Goal: Transaction & Acquisition: Purchase product/service

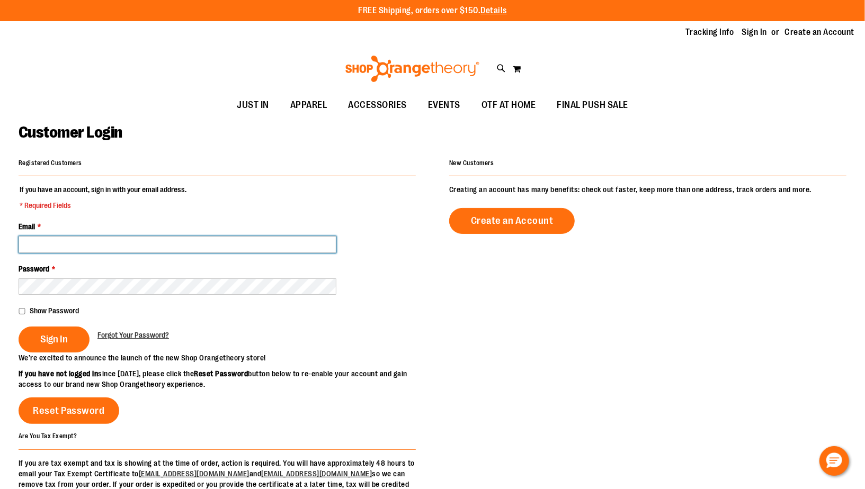
click at [295, 240] on input "Email *" at bounding box center [178, 244] width 318 height 17
type input "**********"
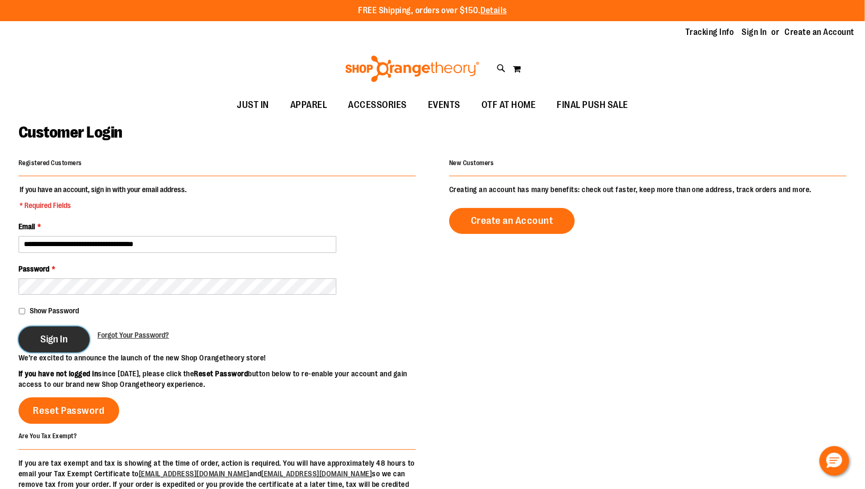
click at [68, 340] on button "Sign In" at bounding box center [54, 340] width 71 height 26
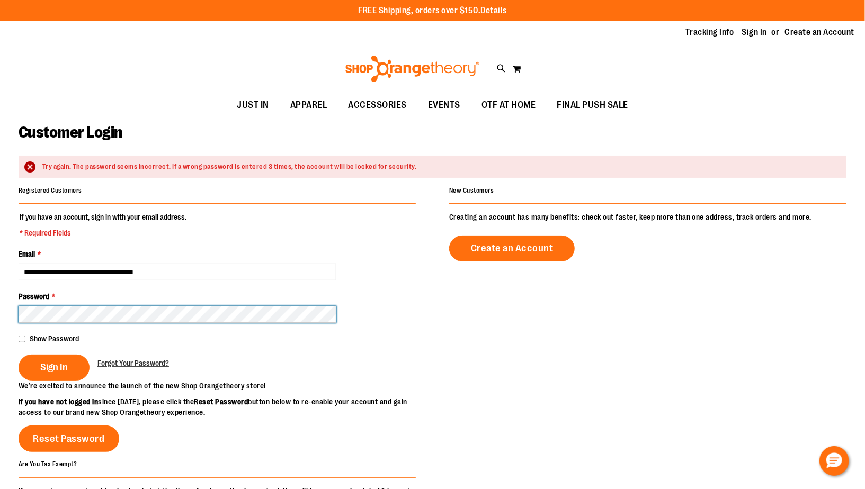
click at [19, 355] on button "Sign In" at bounding box center [54, 368] width 71 height 26
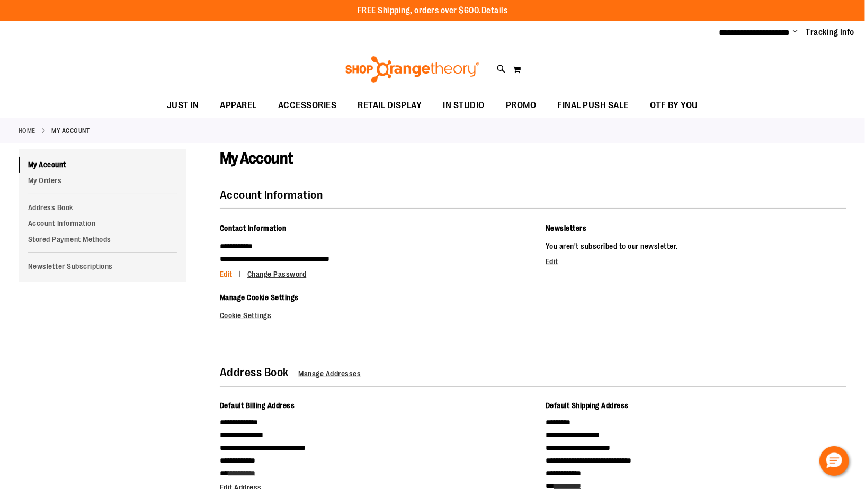
click at [233, 273] on link "Edit" at bounding box center [233, 274] width 26 height 8
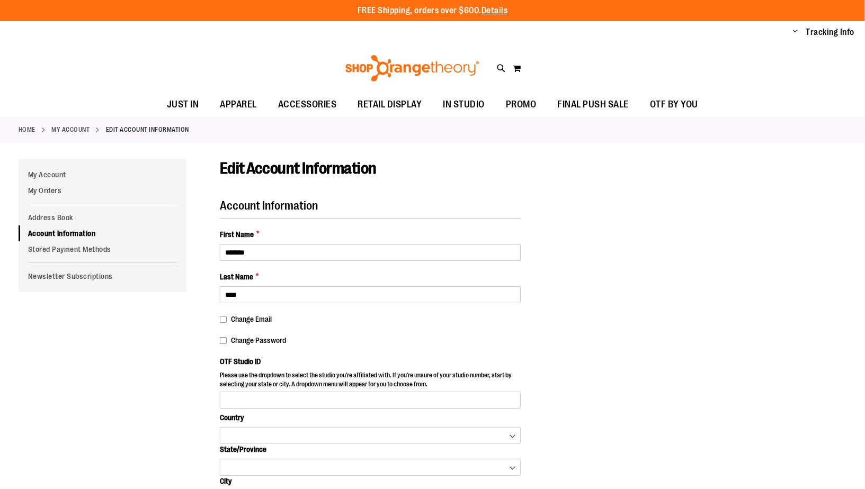
type input "****"
select select "***"
select select "*******"
select select "**********"
select select "****"
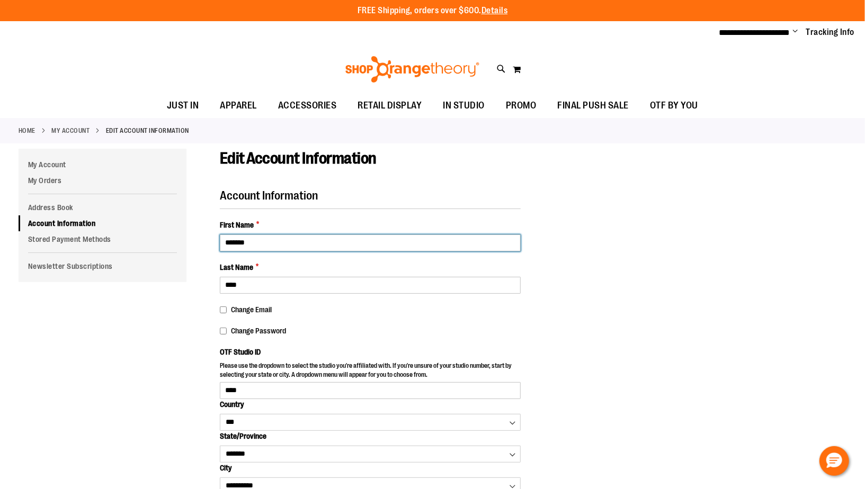
drag, startPoint x: 268, startPoint y: 244, endPoint x: 224, endPoint y: 237, distance: 45.0
click at [223, 242] on input "*******" at bounding box center [370, 243] width 301 height 17
type input "****"
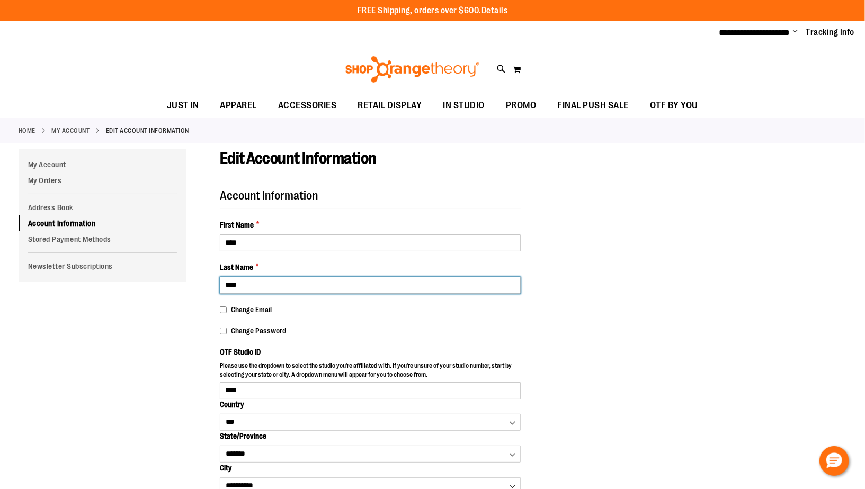
type input "****"
click at [129, 320] on div "Edit Account Information Account Information First Name * **** Last Name * ****…" at bounding box center [433, 401] width 828 height 504
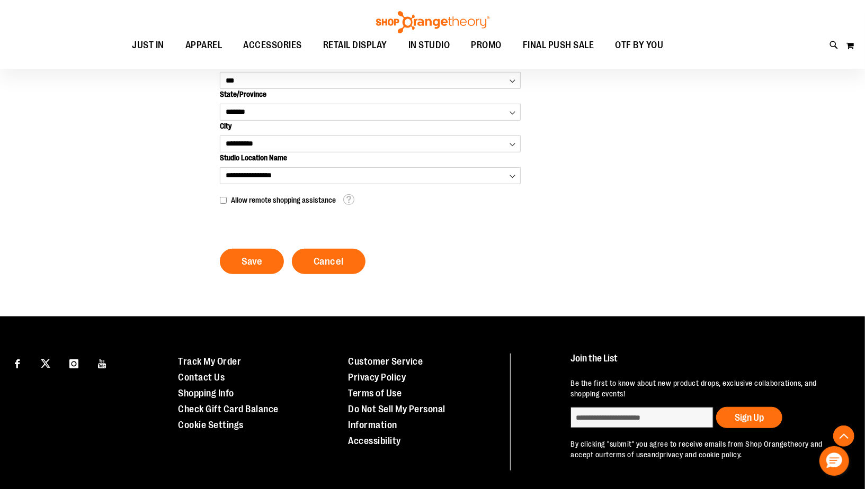
scroll to position [353, 0]
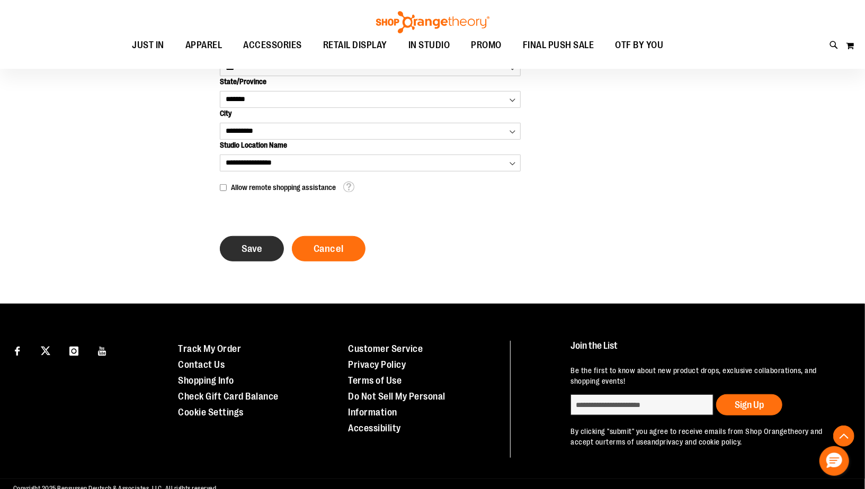
click at [250, 240] on button "Save" at bounding box center [252, 248] width 64 height 25
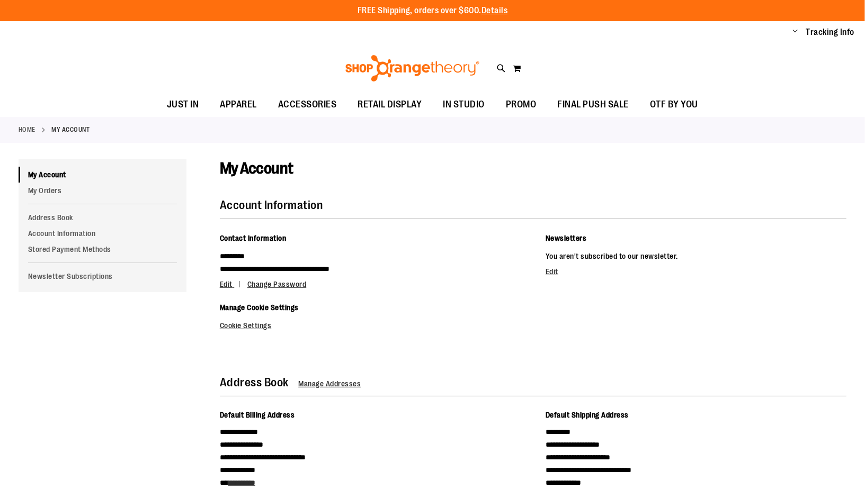
click at [247, 251] on div "FREE Shipping, orders over $600. Details To order the Spring Dri Tri event bund…" at bounding box center [432, 396] width 865 height 792
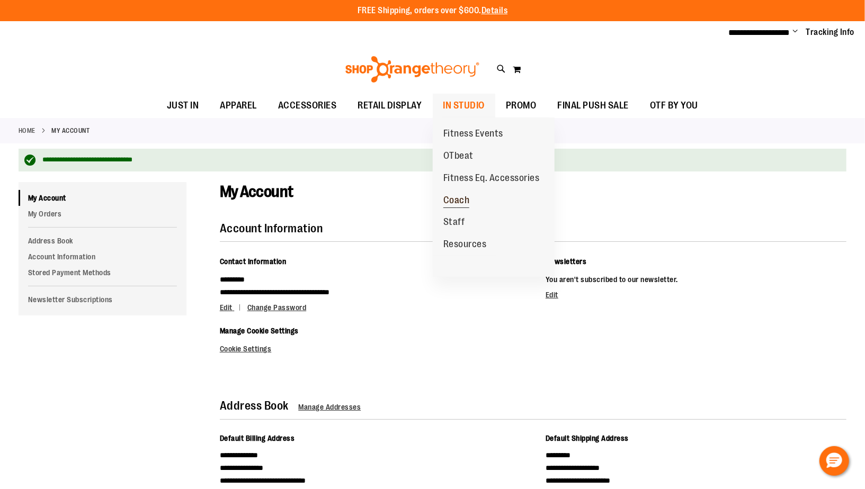
click at [459, 202] on span "Coach" at bounding box center [456, 201] width 26 height 13
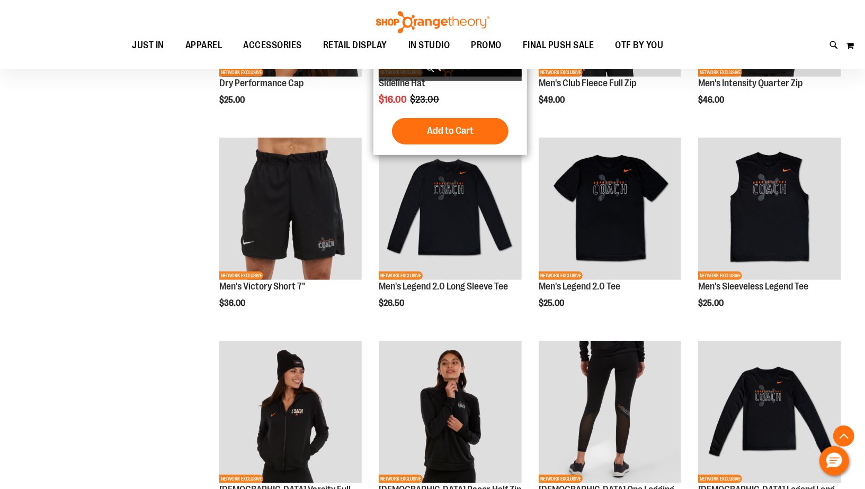
scroll to position [261, 0]
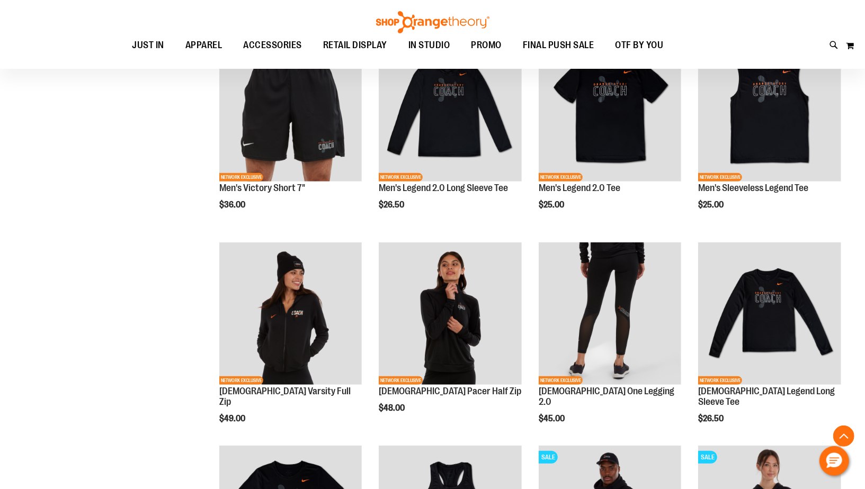
scroll to position [313, 0]
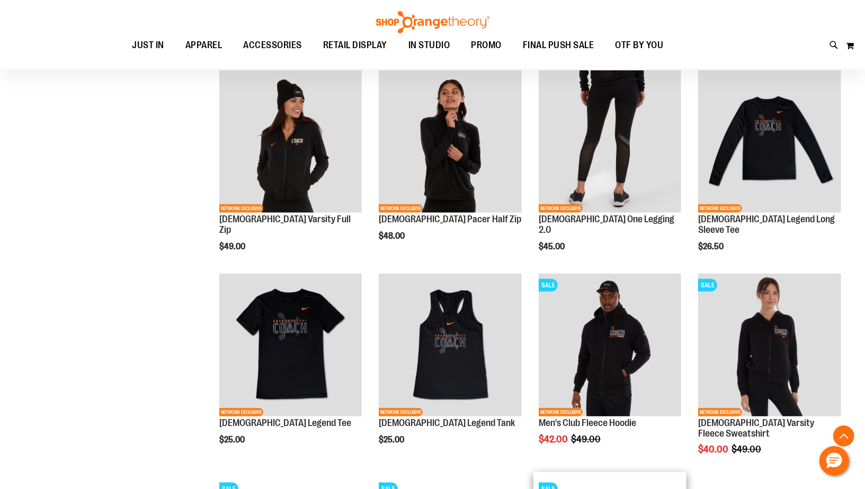
scroll to position [564, 0]
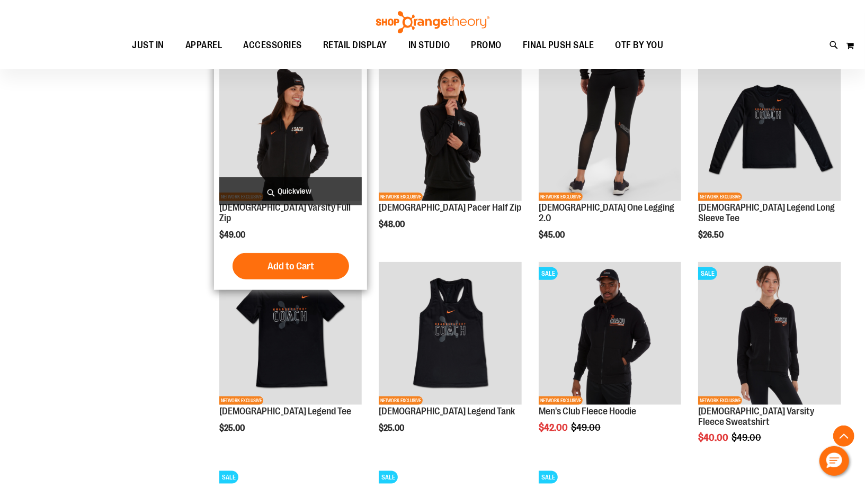
click at [279, 127] on img "product" at bounding box center [290, 130] width 142 height 142
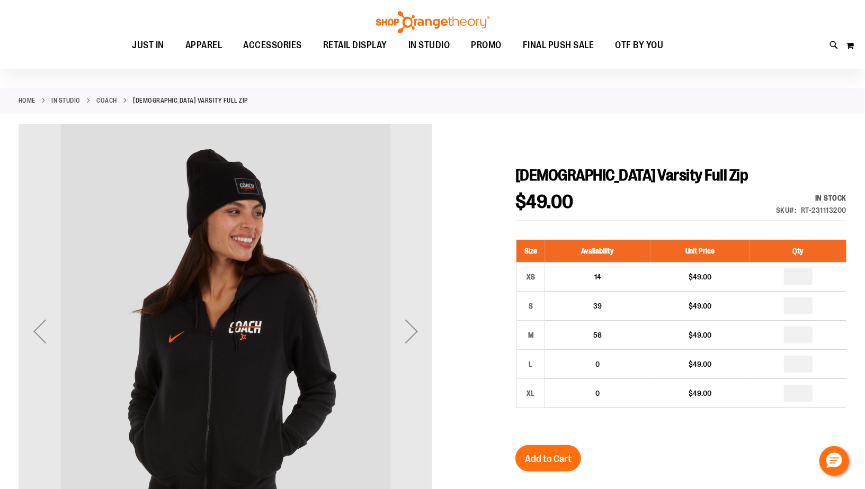
scroll to position [82, 0]
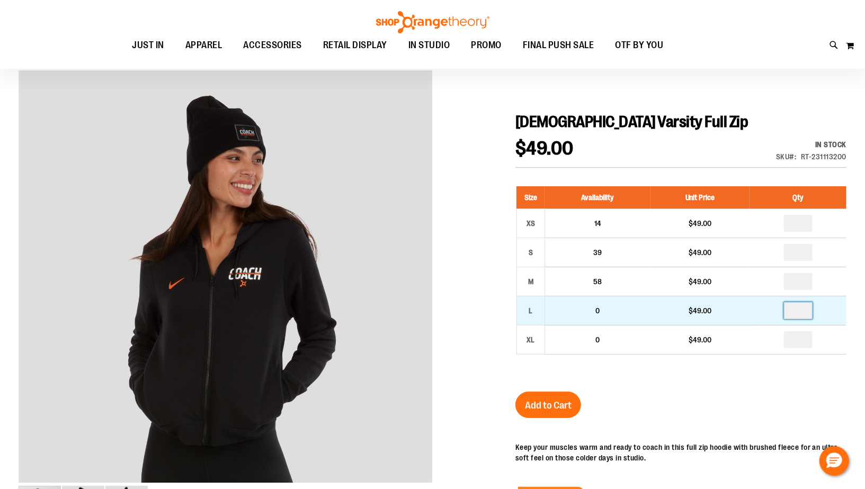
click at [805, 306] on input "number" at bounding box center [798, 310] width 29 height 17
type input "*"
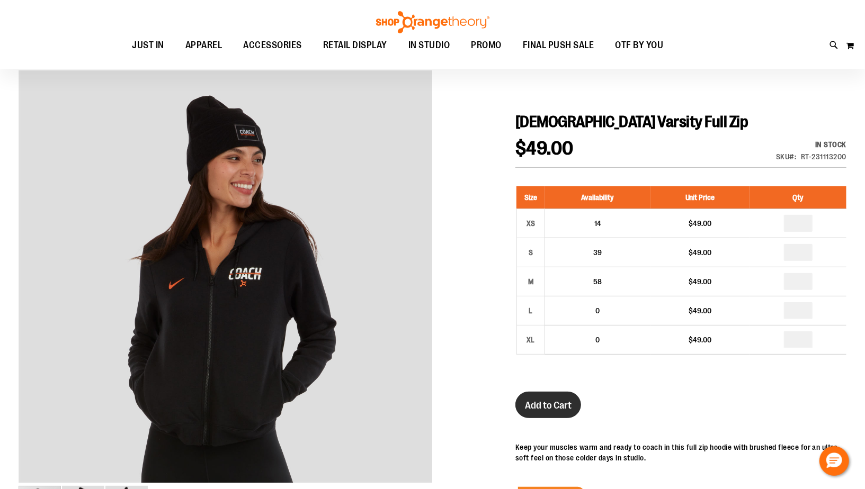
click at [554, 400] on span "Add to Cart" at bounding box center [548, 406] width 47 height 12
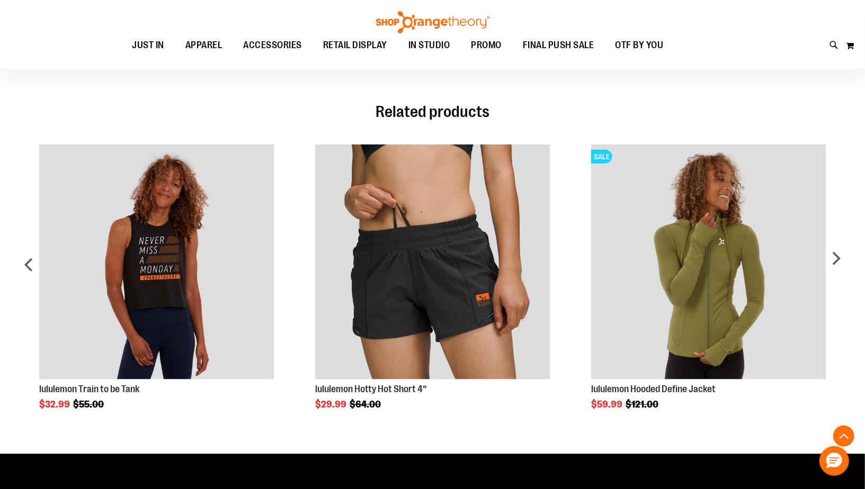
scroll to position [661, 0]
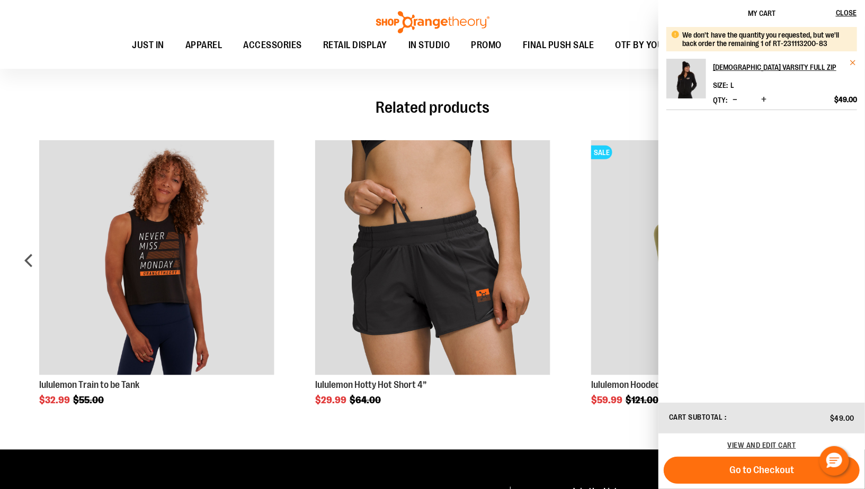
click at [853, 62] on span "Remove item" at bounding box center [853, 63] width 8 height 8
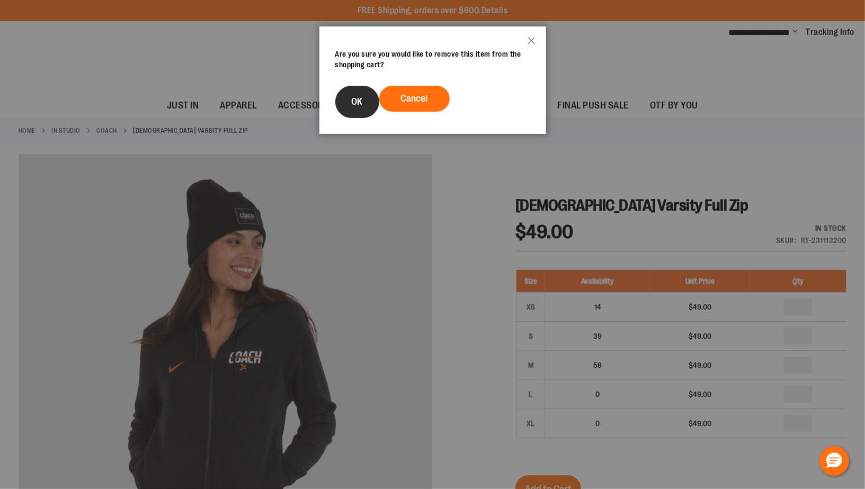
click at [364, 105] on button "OK" at bounding box center [357, 102] width 44 height 32
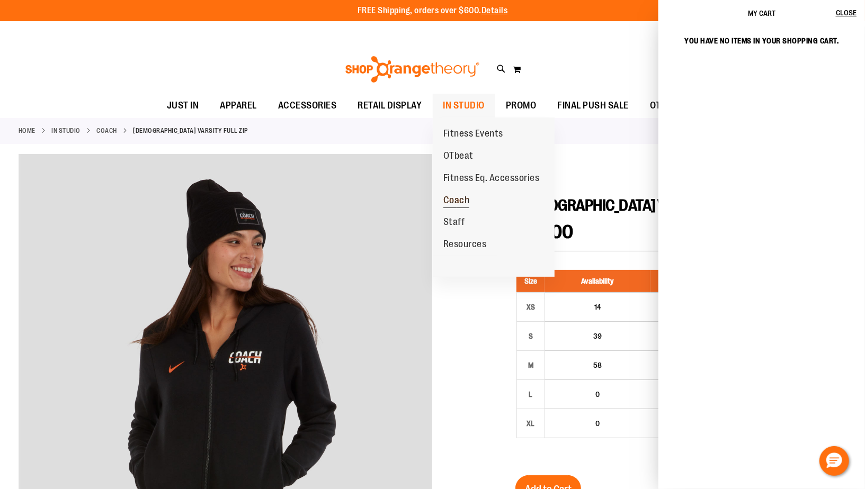
click at [459, 201] on span "Coach" at bounding box center [456, 201] width 26 height 13
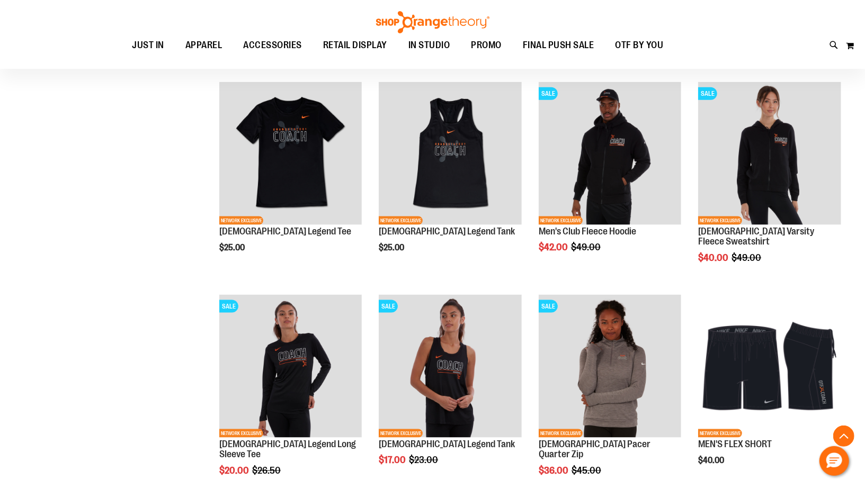
scroll to position [752, 0]
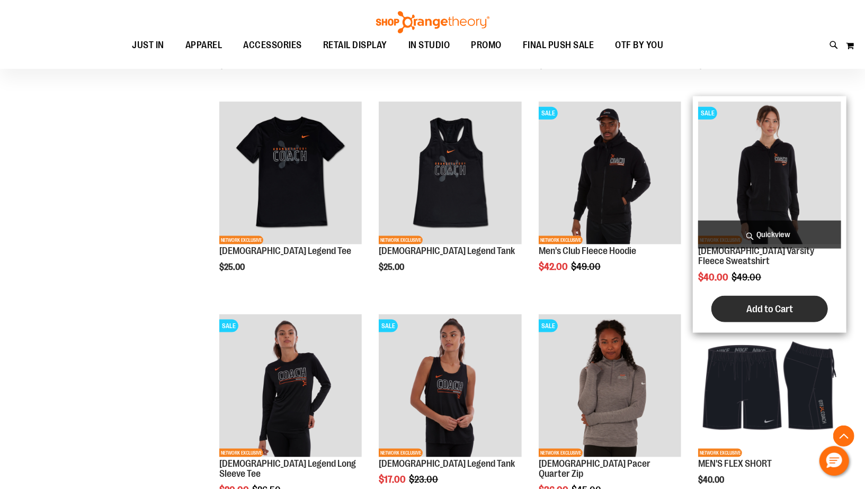
click at [759, 304] on span "Add to Cart" at bounding box center [769, 310] width 47 height 12
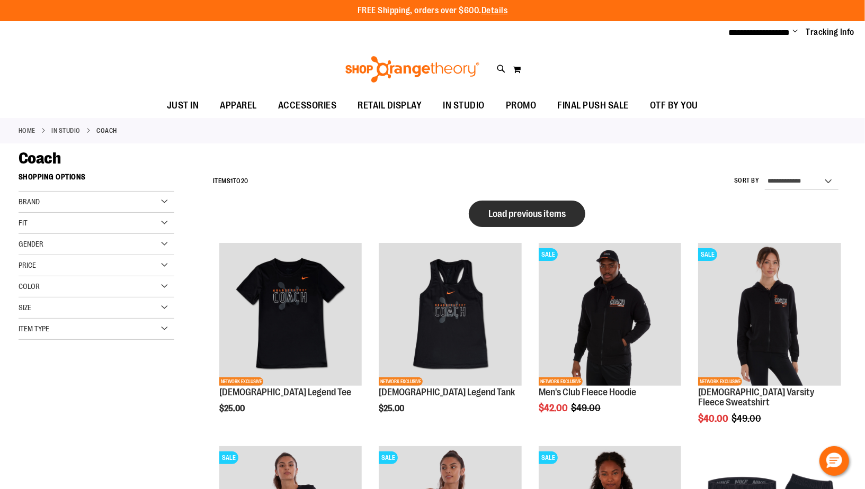
click at [534, 215] on span "Load previous items" at bounding box center [526, 214] width 77 height 11
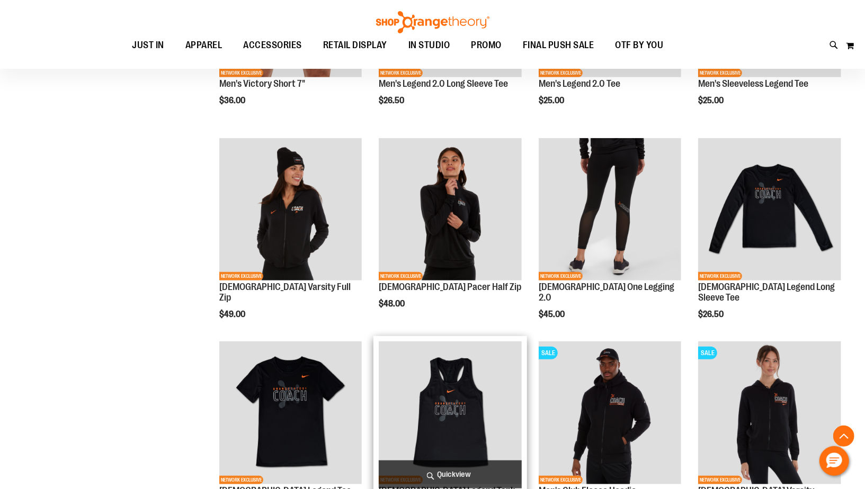
scroll to position [366, 0]
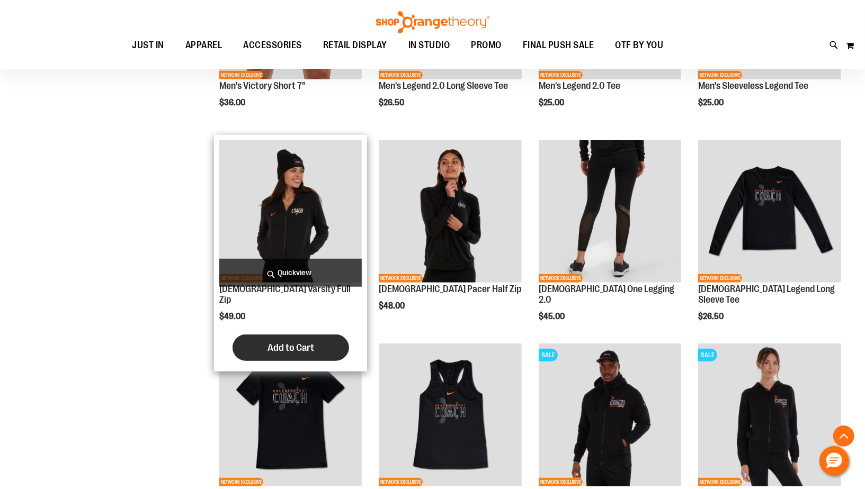
click at [305, 342] on span "Add to Cart" at bounding box center [291, 348] width 47 height 12
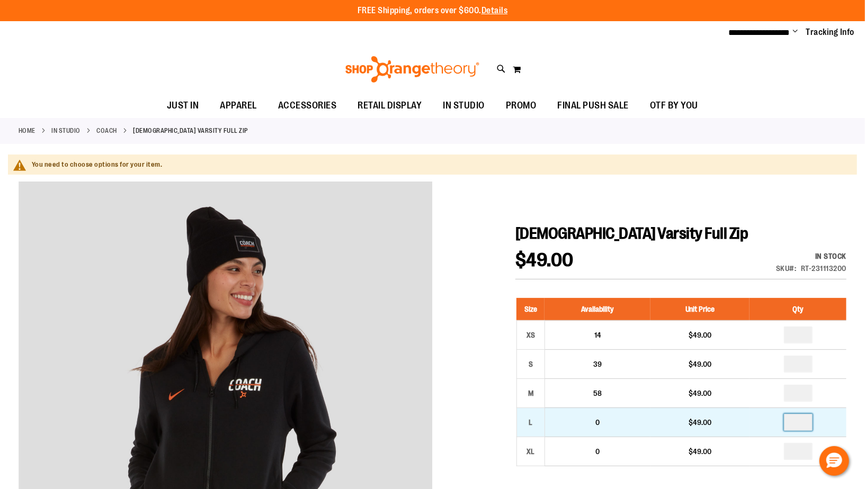
click at [808, 422] on input "number" at bounding box center [798, 422] width 29 height 17
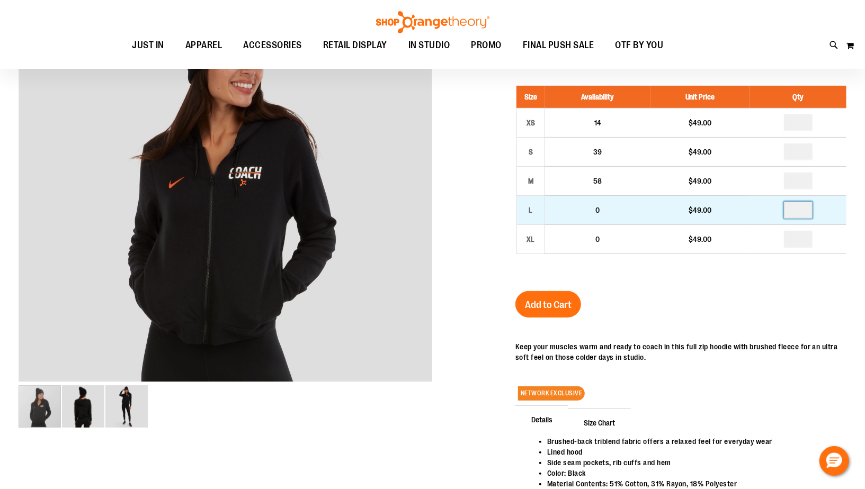
scroll to position [288, 0]
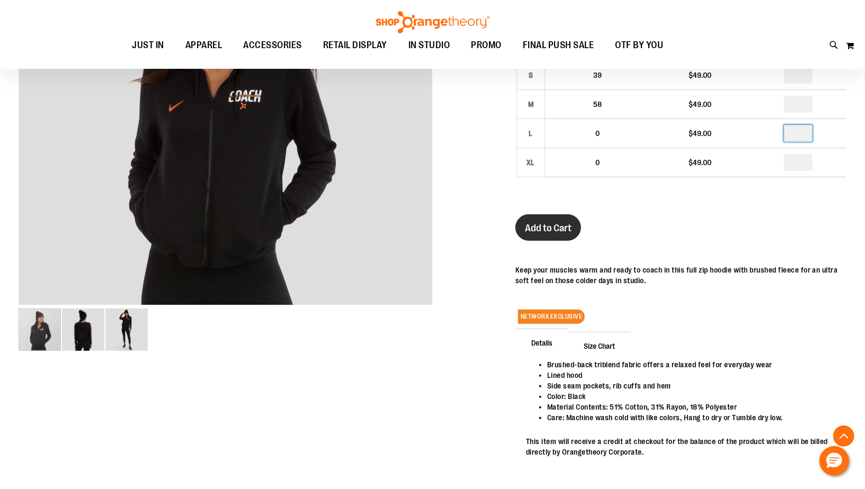
type input "*"
click at [562, 229] on span "Add to Cart" at bounding box center [548, 228] width 47 height 12
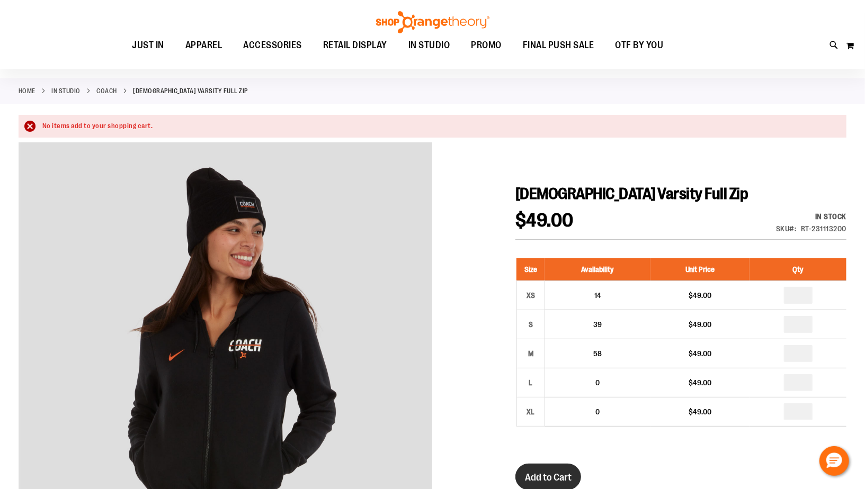
scroll to position [198, 0]
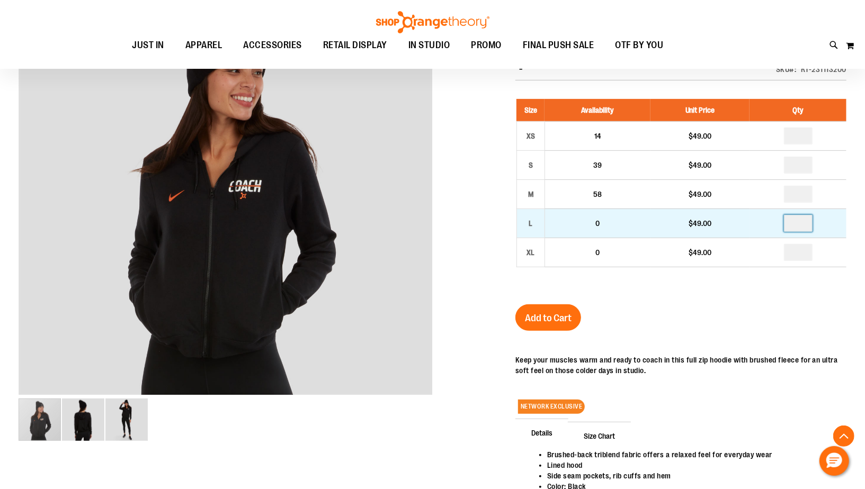
click at [800, 223] on input "number" at bounding box center [798, 223] width 29 height 17
type input "*"
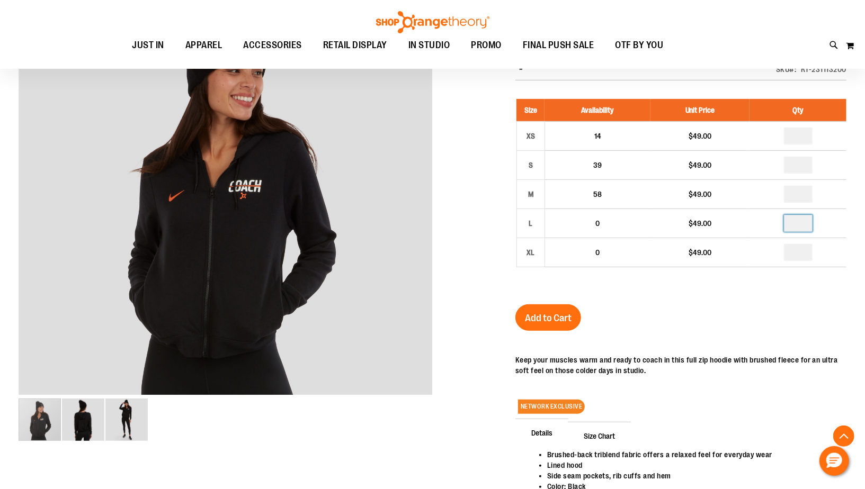
click at [801, 335] on div "[DEMOGRAPHIC_DATA] Varsity Full Zip $49.00 In stock Only %1 left SKU RT-2311132…" at bounding box center [680, 301] width 331 height 553
click at [557, 307] on button "Add to Cart" at bounding box center [548, 318] width 66 height 26
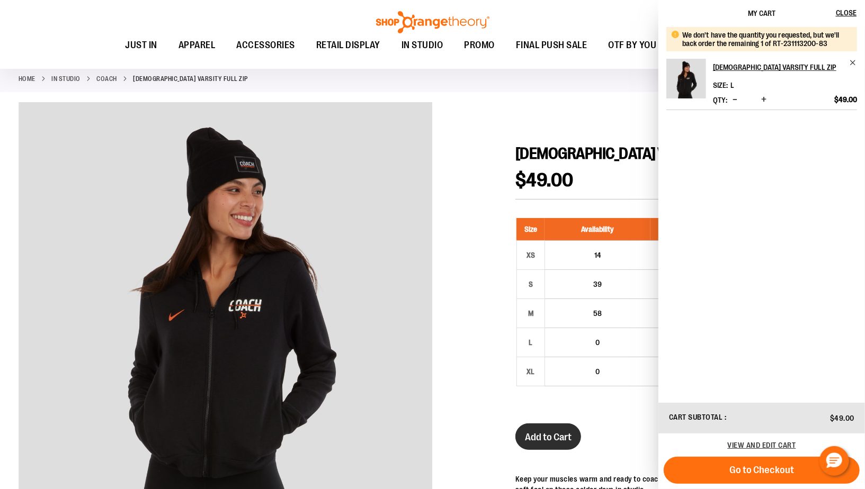
scroll to position [0, 0]
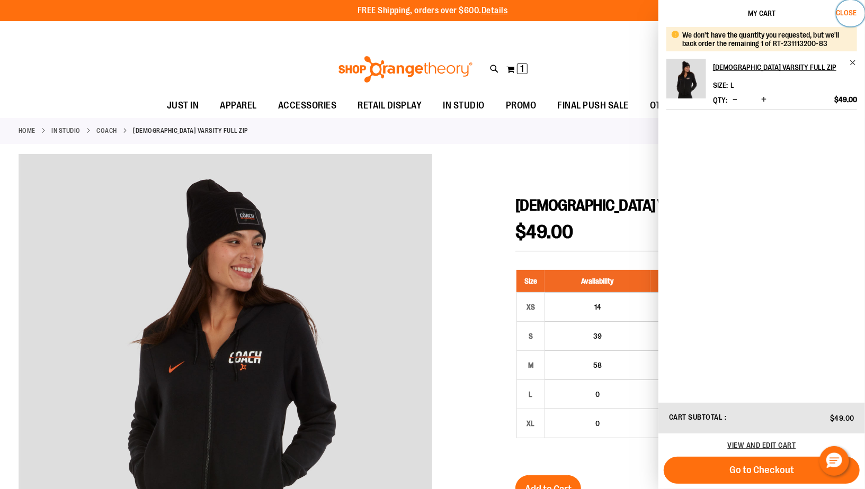
click at [847, 12] on span "Close" at bounding box center [846, 12] width 21 height 8
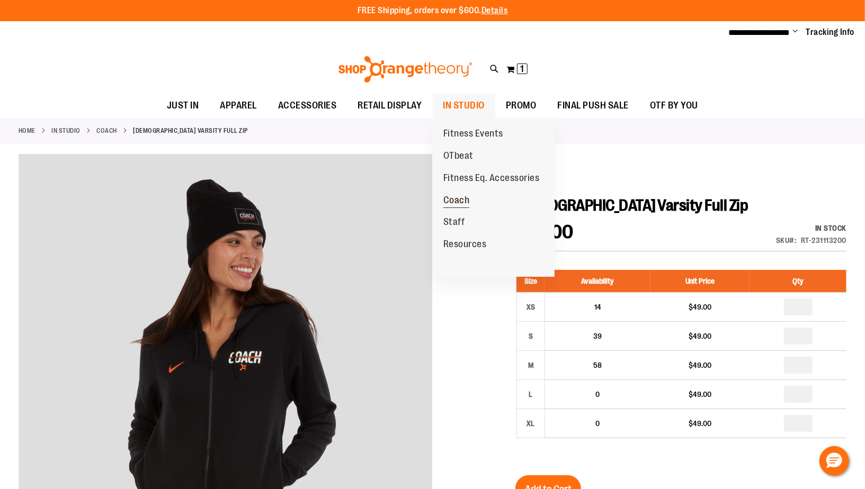
click at [458, 203] on span "Coach" at bounding box center [456, 201] width 26 height 13
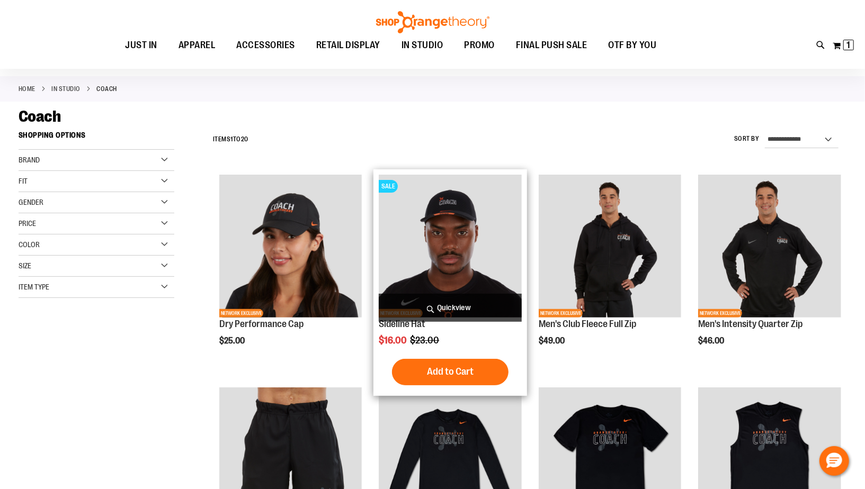
scroll to position [44, 0]
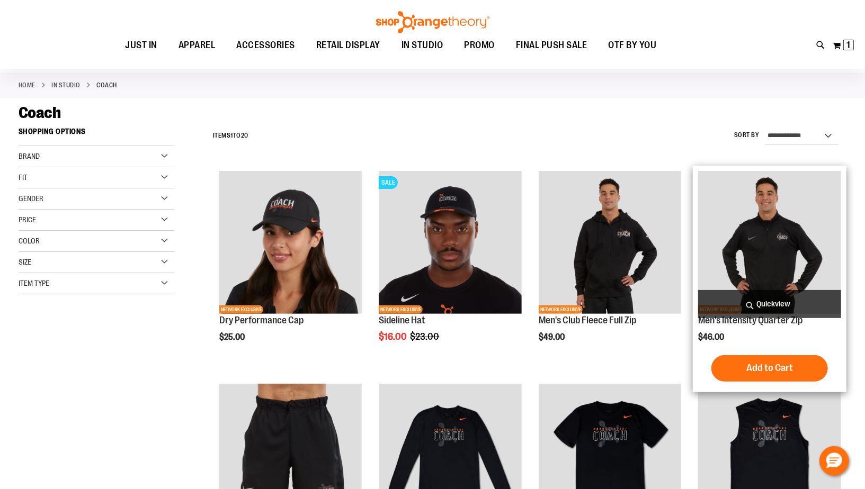
click at [741, 252] on img "product" at bounding box center [769, 242] width 142 height 142
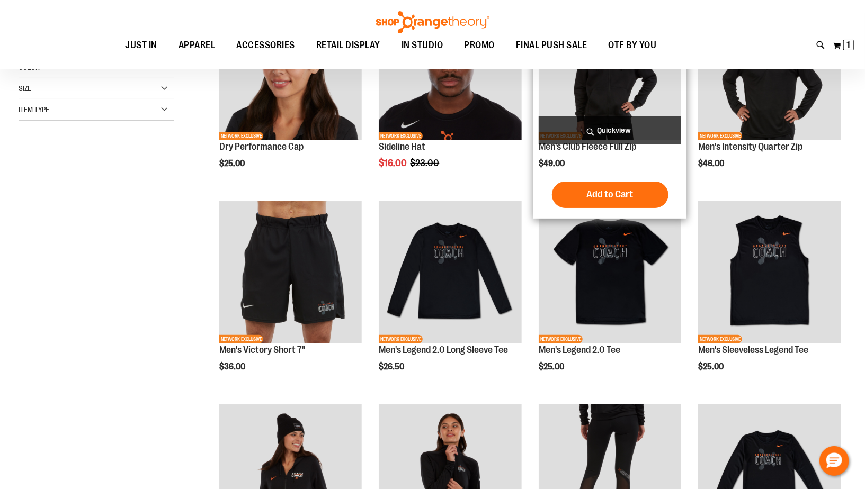
scroll to position [153, 0]
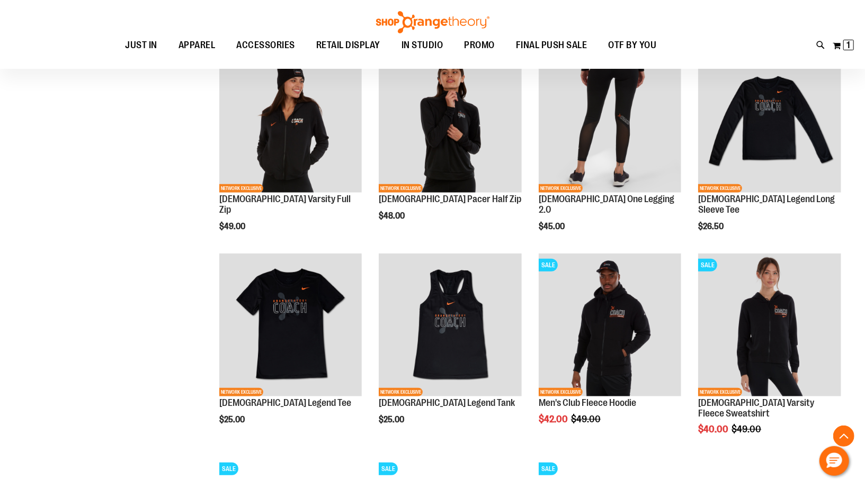
scroll to position [469, 0]
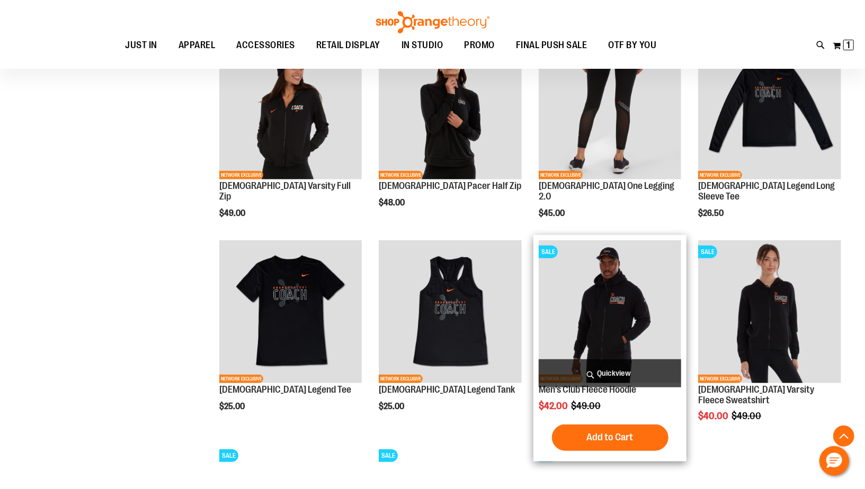
click at [597, 309] on img "product" at bounding box center [610, 311] width 142 height 142
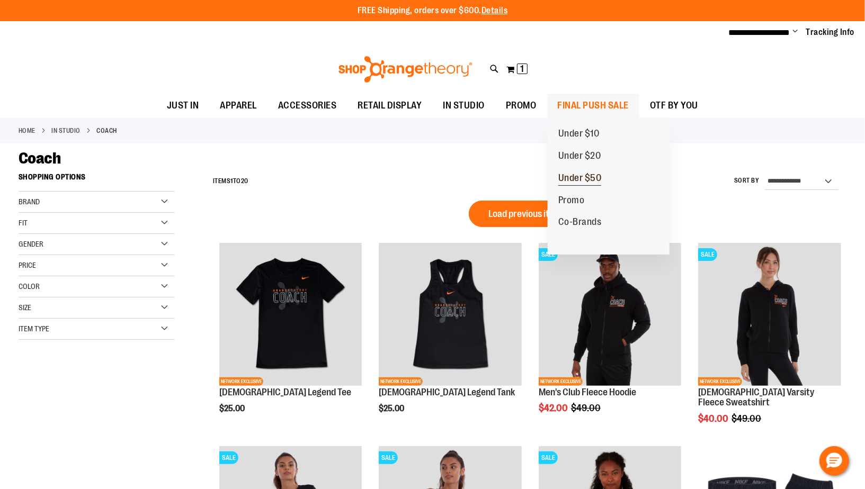
click at [573, 174] on span "Under $50" at bounding box center [579, 179] width 43 height 13
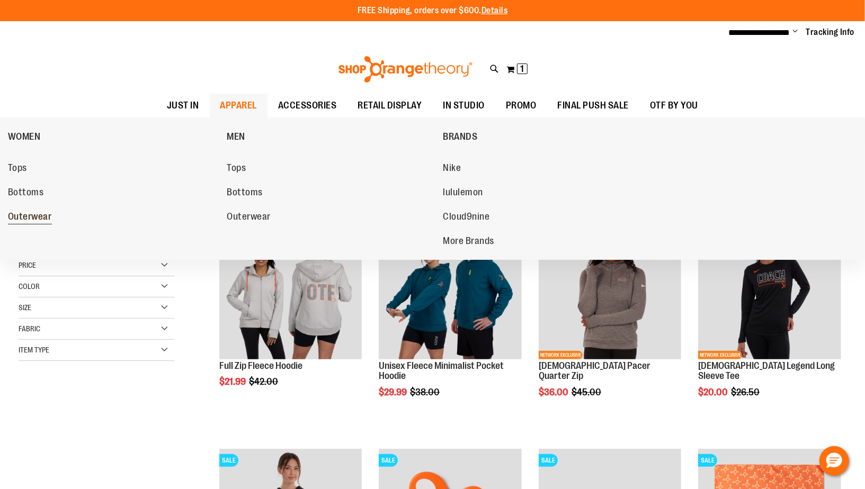
click at [46, 212] on span "Outerwear" at bounding box center [30, 217] width 44 height 13
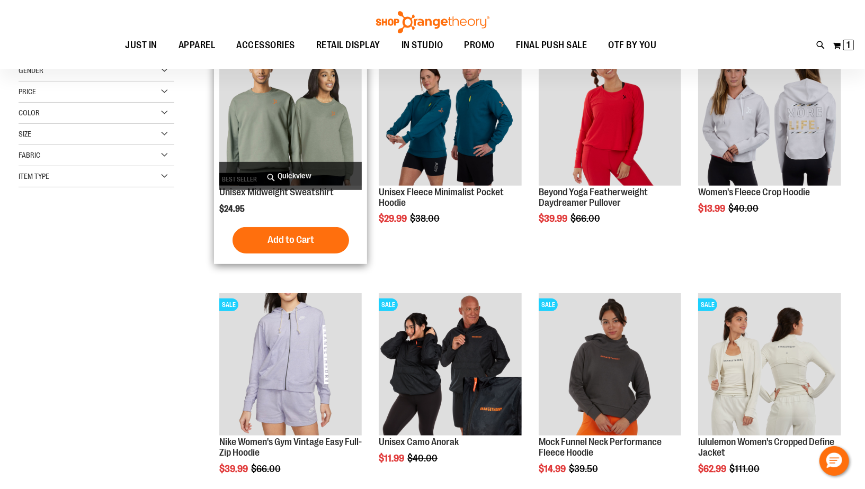
scroll to position [93, 0]
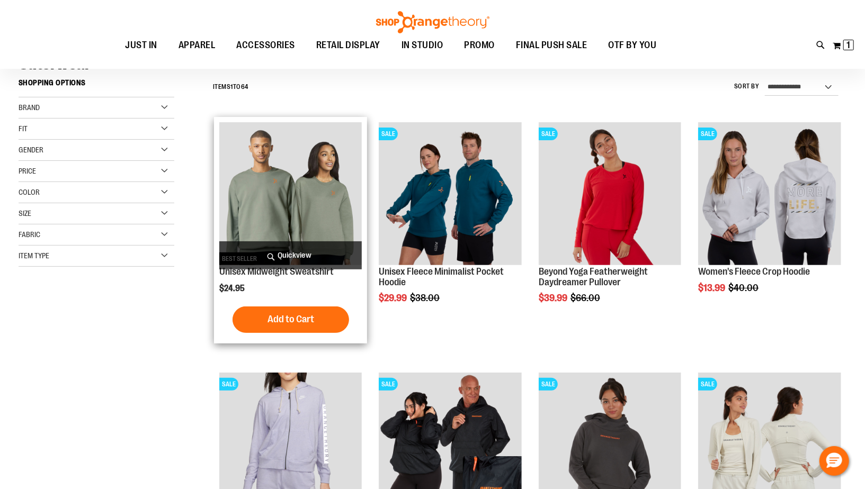
click at [305, 192] on img "product" at bounding box center [290, 193] width 142 height 142
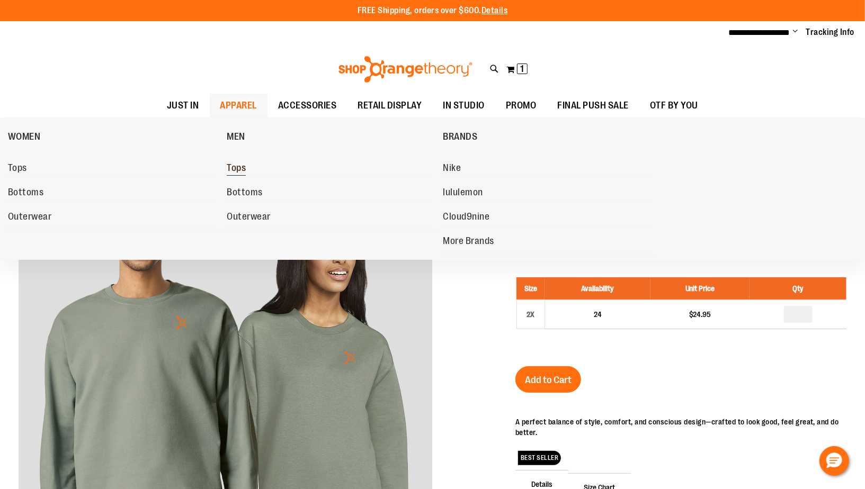
click at [235, 166] on span "Tops" at bounding box center [236, 169] width 19 height 13
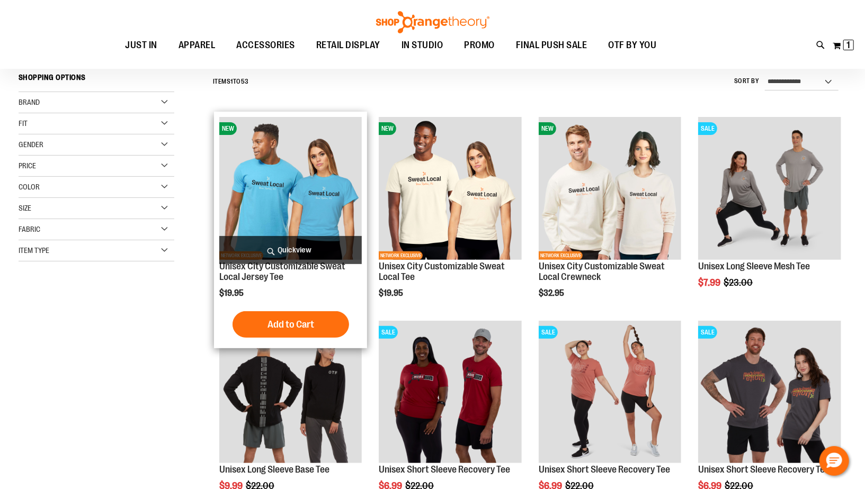
scroll to position [125, 0]
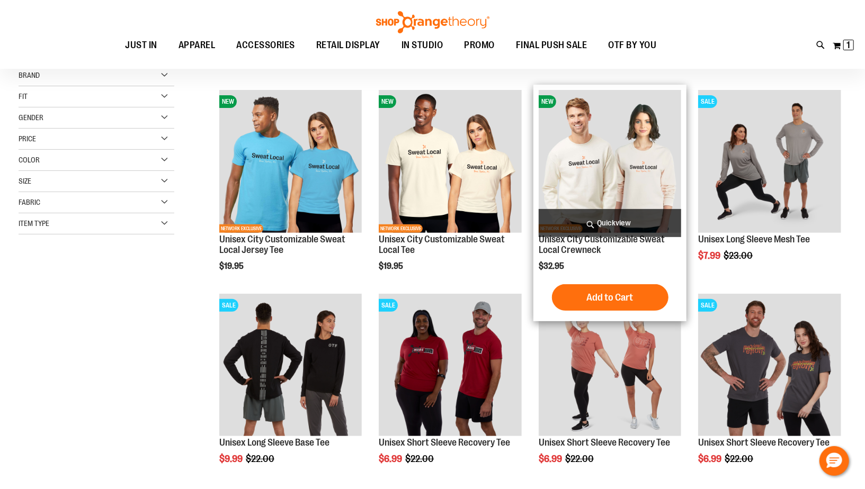
click at [594, 161] on img "product" at bounding box center [610, 161] width 142 height 142
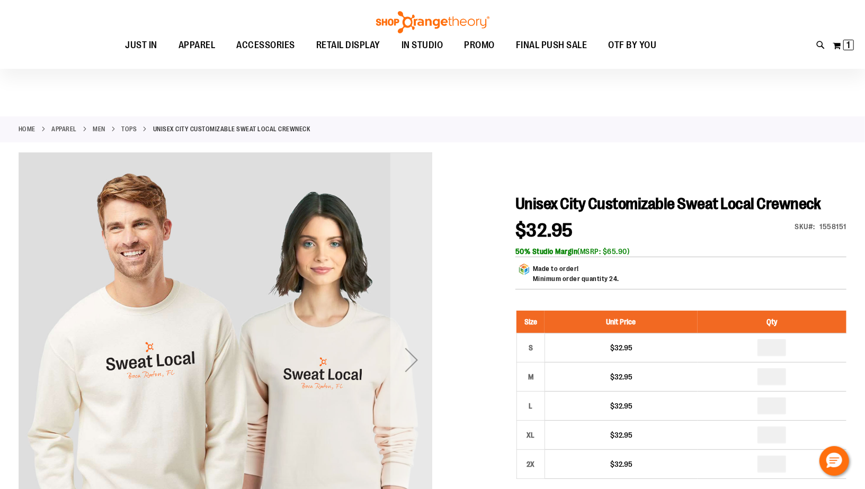
scroll to position [37, 0]
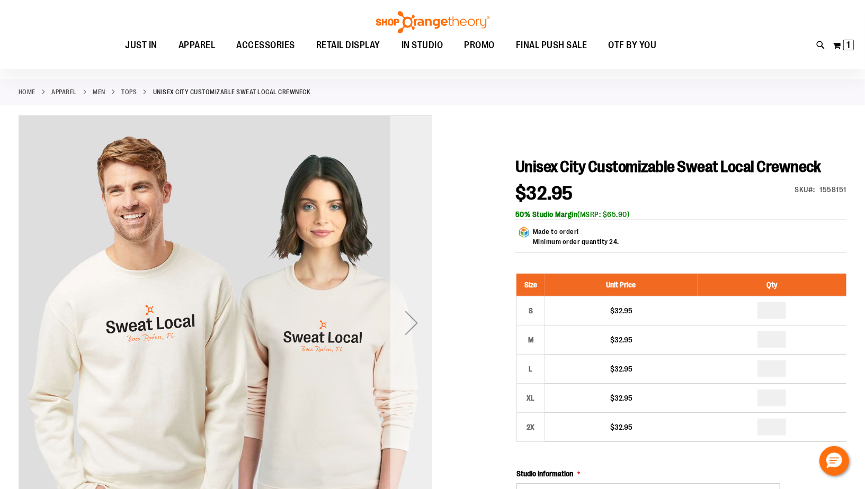
click at [402, 320] on div "Next" at bounding box center [411, 323] width 42 height 42
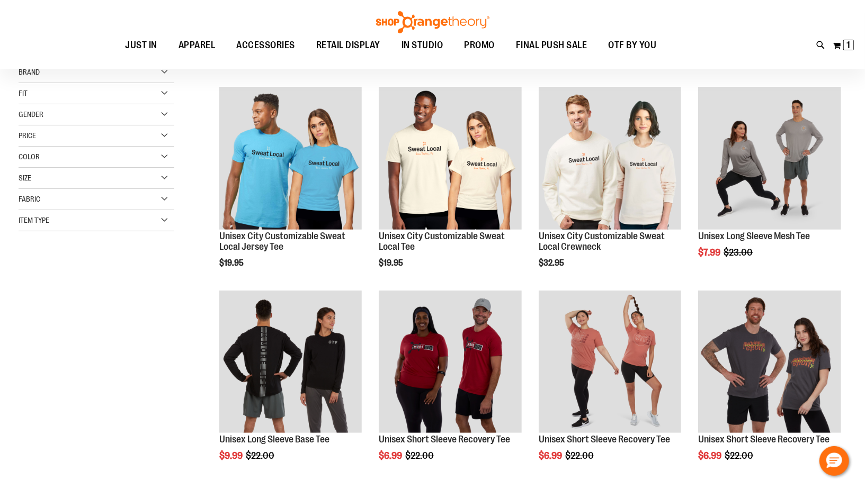
scroll to position [8, 0]
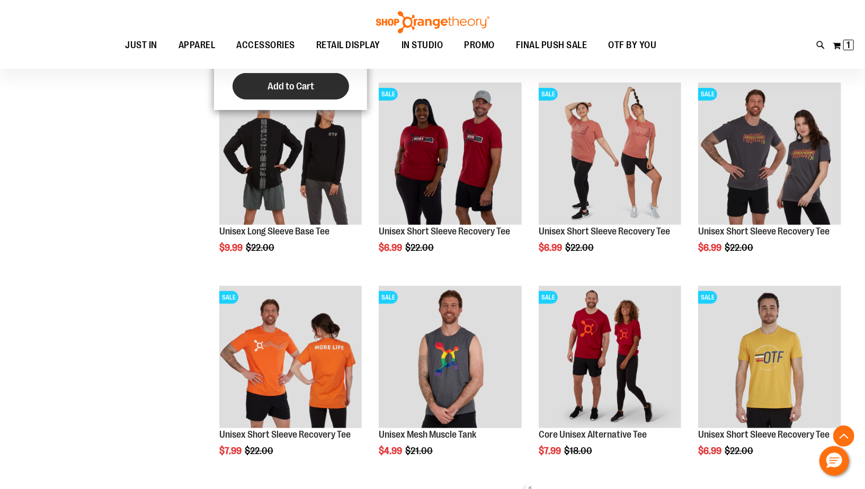
scroll to position [222, 0]
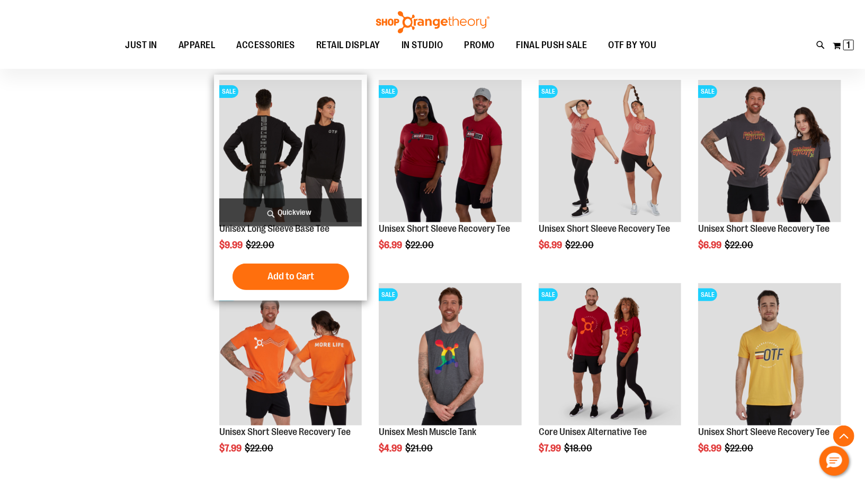
click at [292, 149] on img "product" at bounding box center [290, 151] width 142 height 142
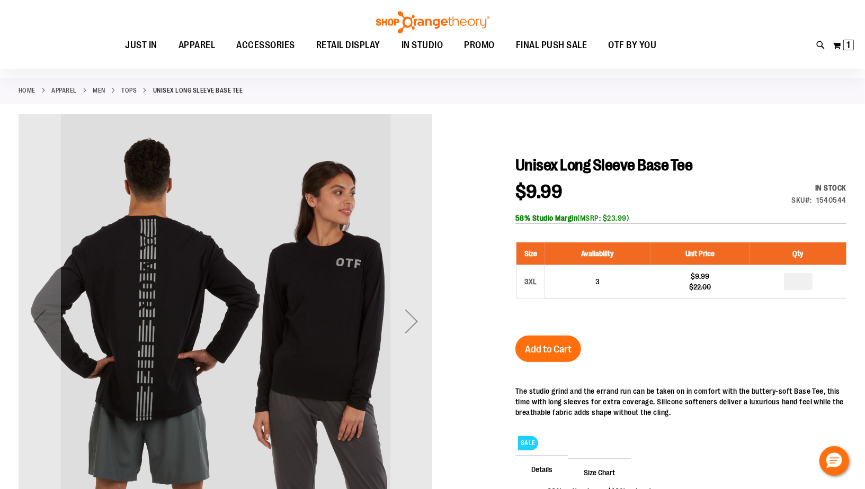
scroll to position [44, 0]
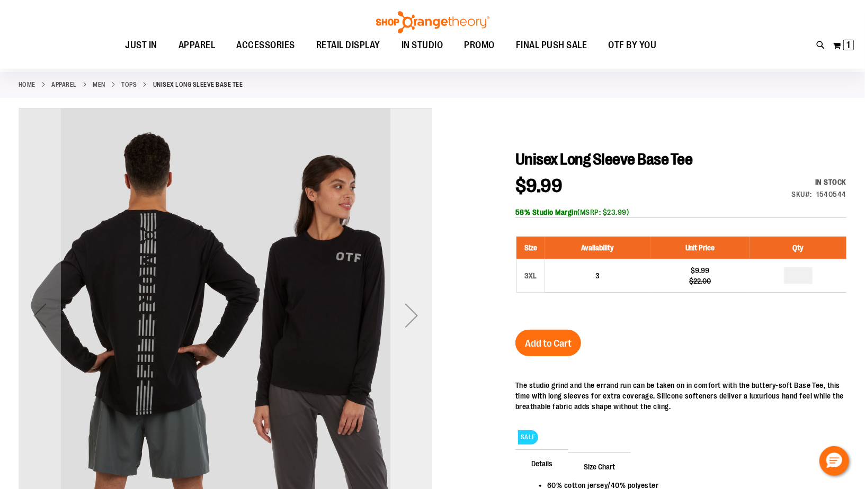
click at [415, 327] on div "Next" at bounding box center [411, 316] width 42 height 42
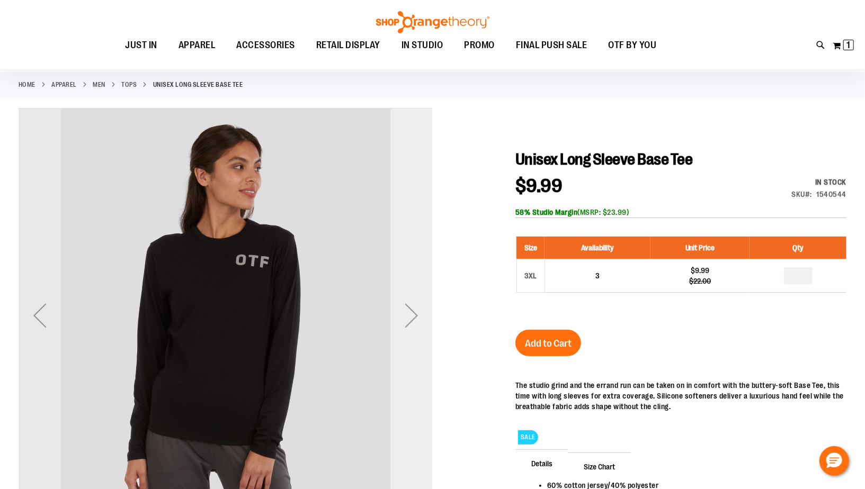
click at [415, 327] on div "Next" at bounding box center [411, 316] width 42 height 42
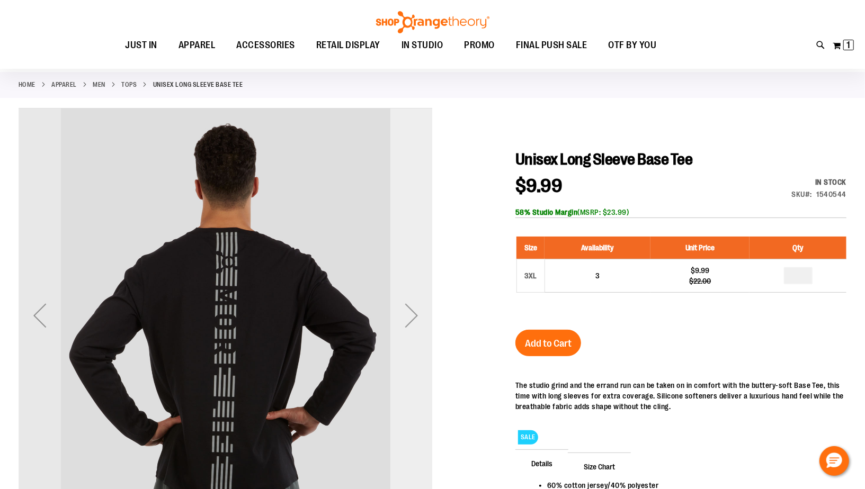
click at [415, 327] on div "Next" at bounding box center [411, 316] width 42 height 42
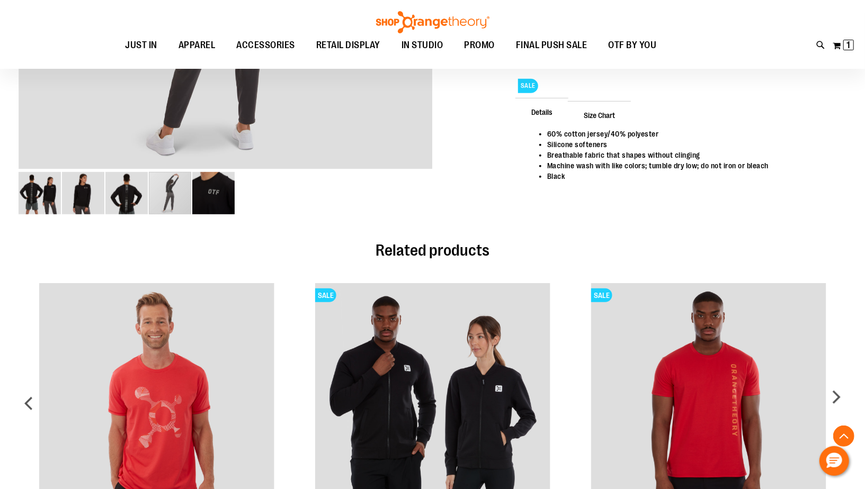
scroll to position [486, 0]
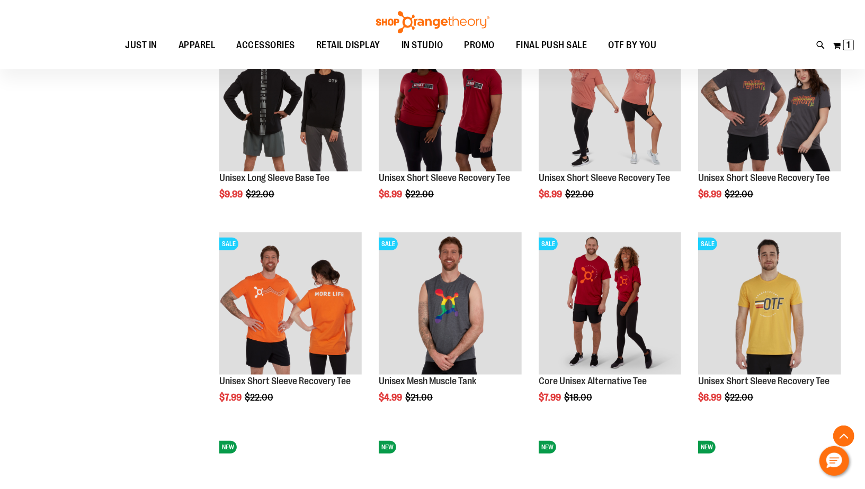
scroll to position [453, 0]
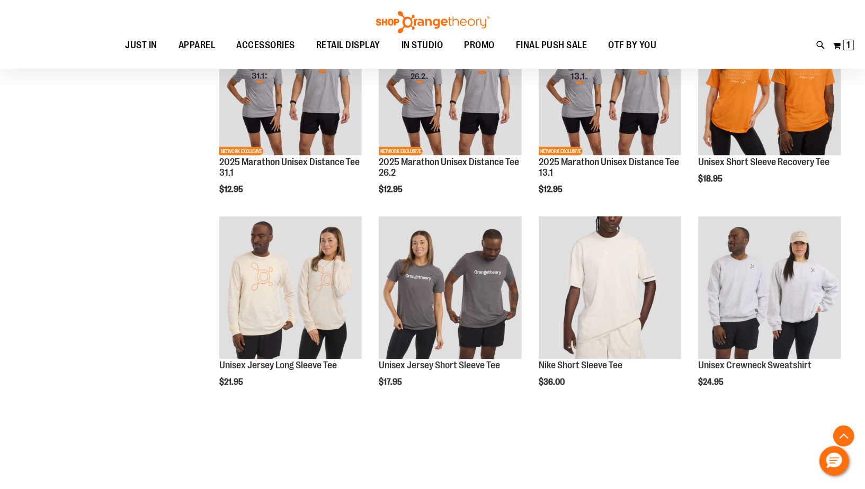
scroll to position [1171, 0]
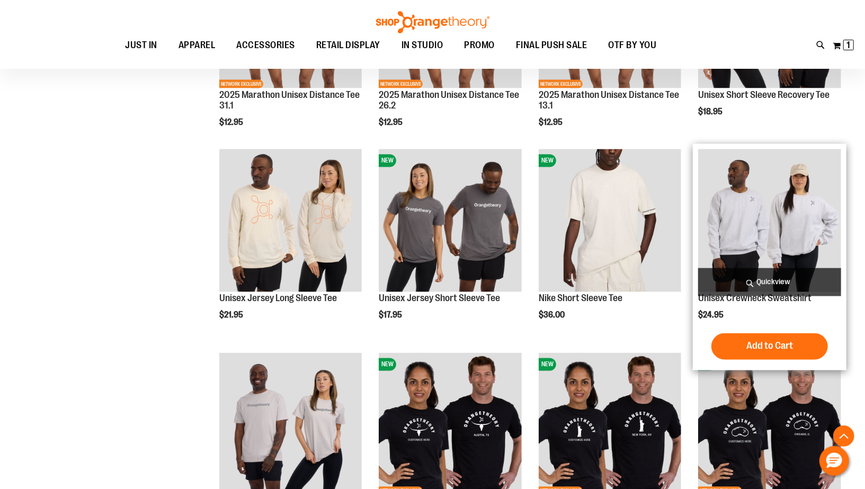
click at [776, 217] on img "product" at bounding box center [769, 220] width 142 height 142
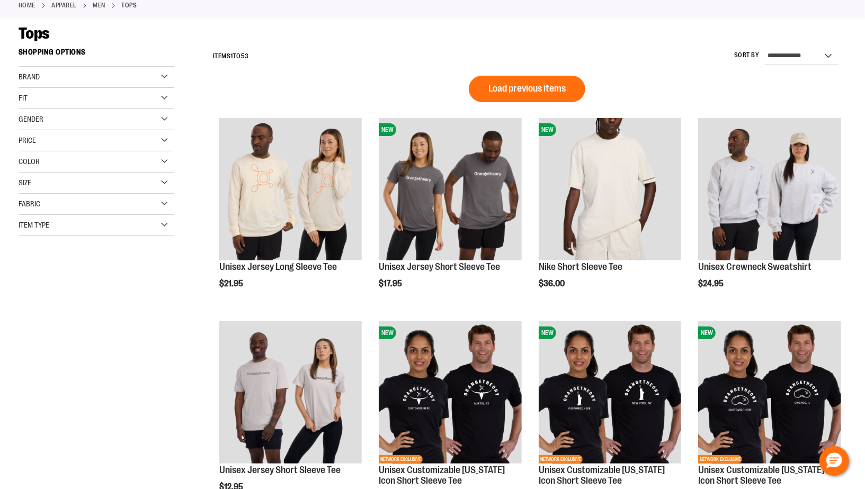
scroll to position [280, 0]
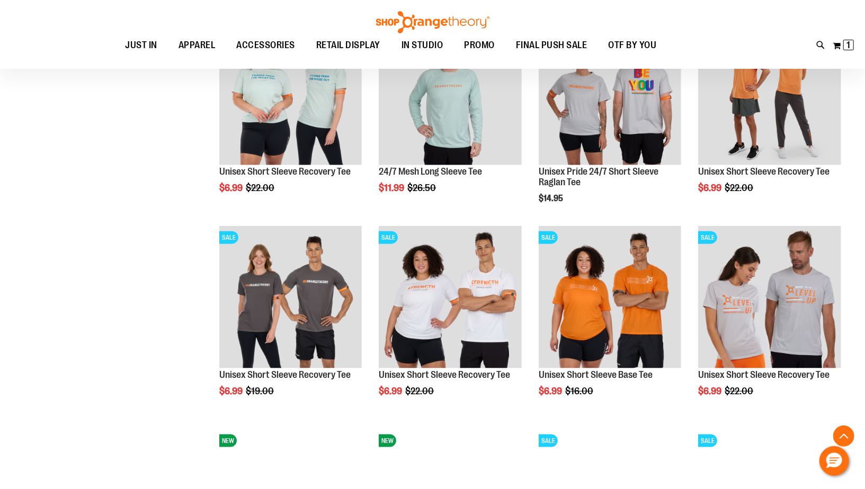
scroll to position [1015, 0]
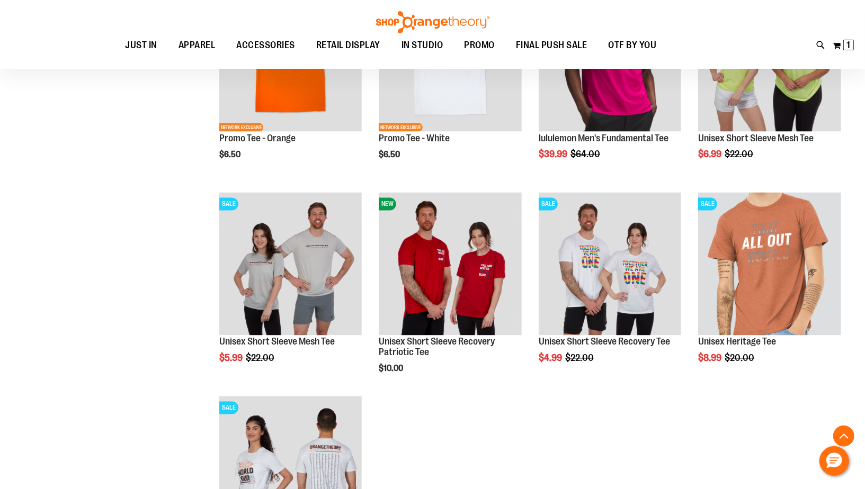
scroll to position [1197, 0]
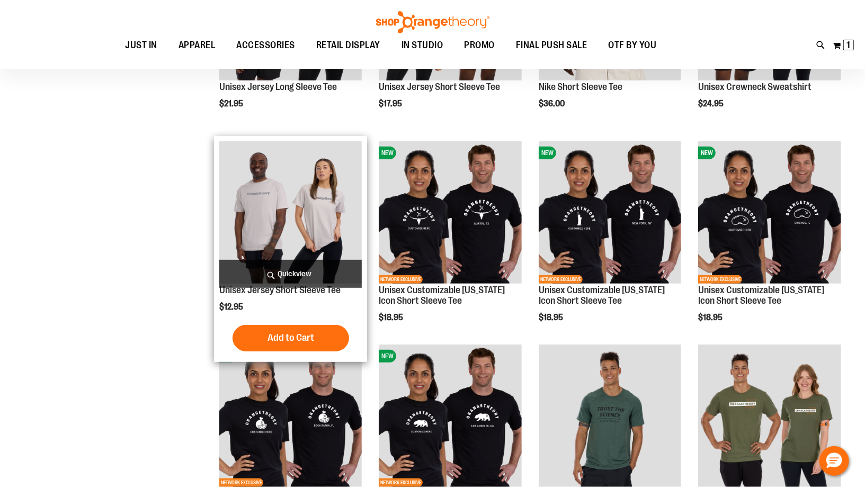
scroll to position [15, 0]
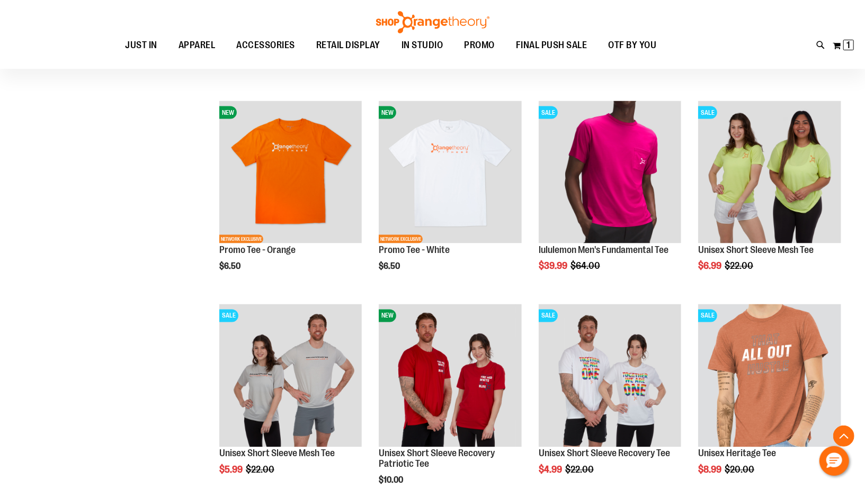
scroll to position [1077, 0]
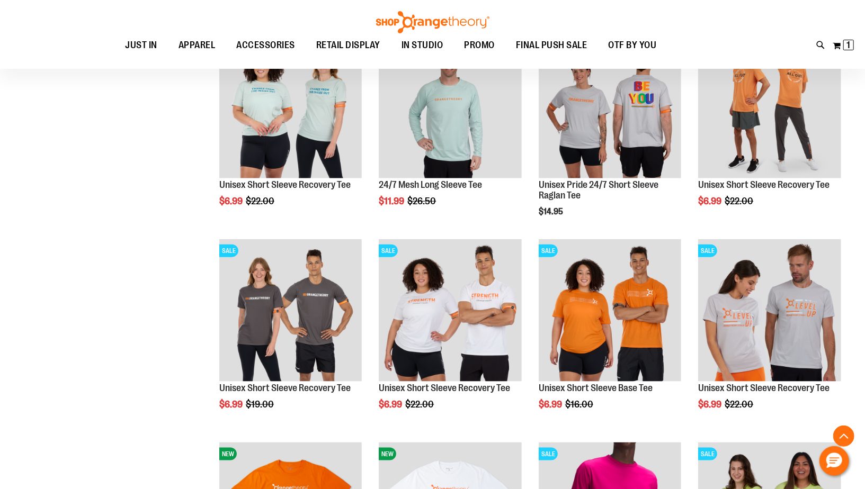
scroll to position [139, 0]
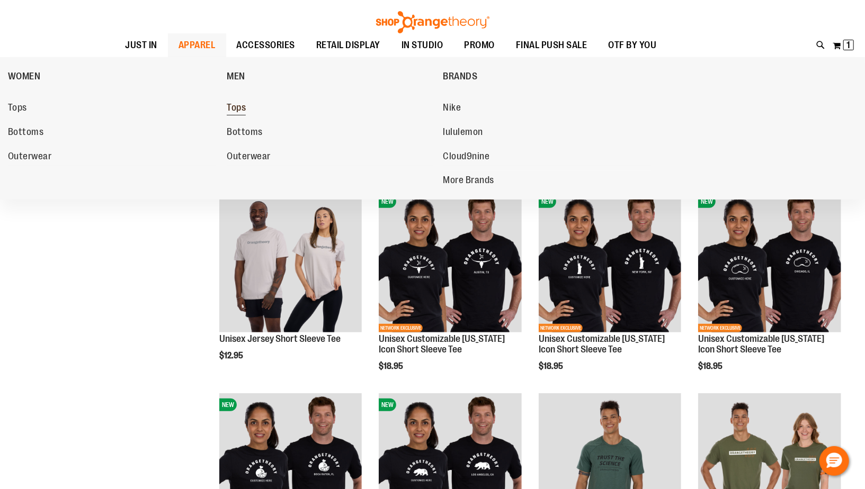
click at [240, 104] on span "Tops" at bounding box center [236, 108] width 19 height 13
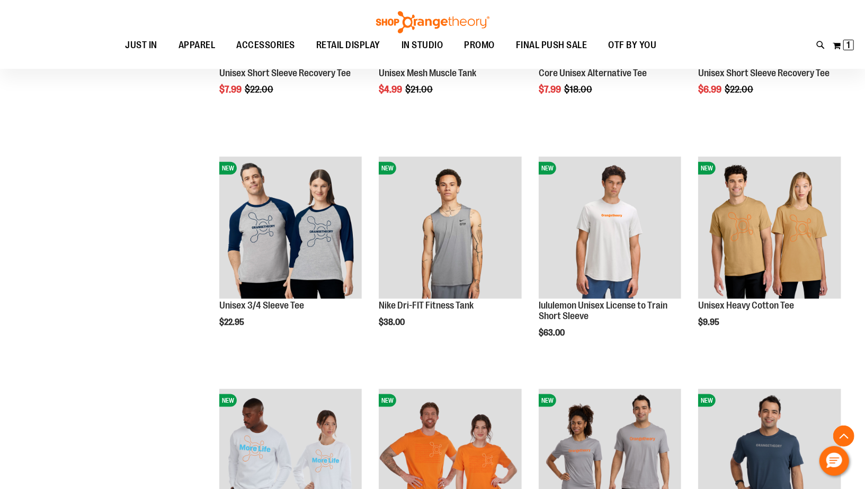
scroll to position [910, 0]
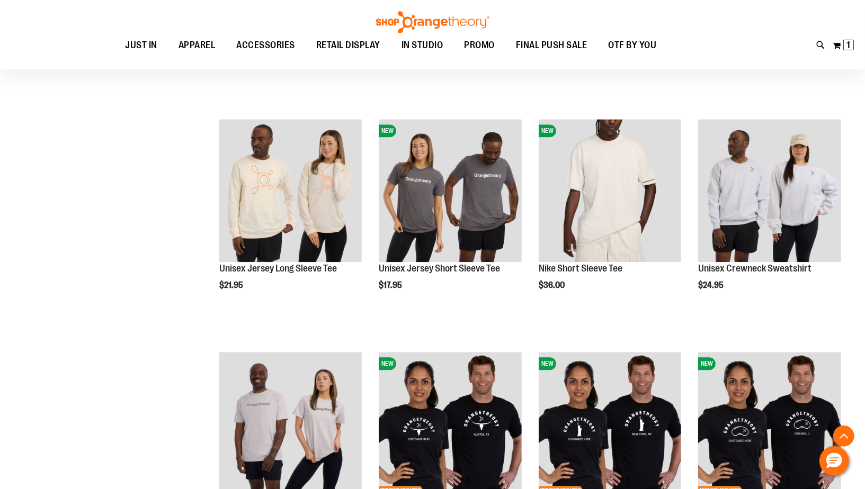
scroll to position [1335, 0]
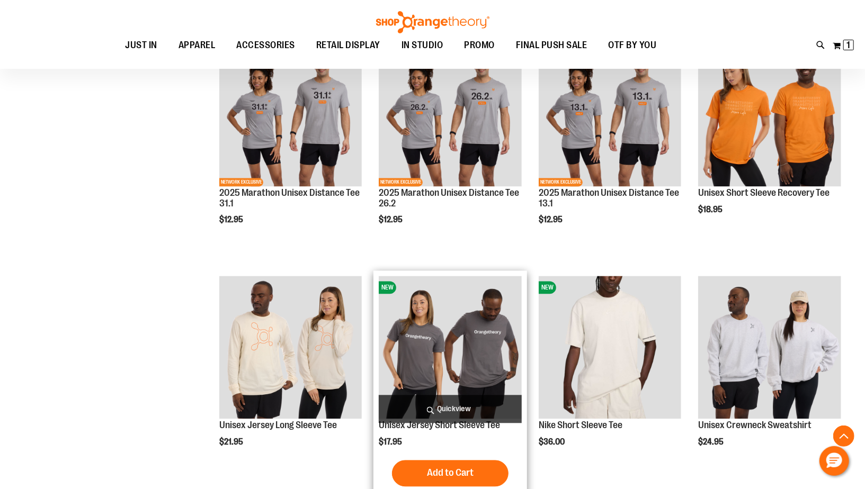
click at [454, 403] on span "Quickview" at bounding box center [450, 409] width 142 height 28
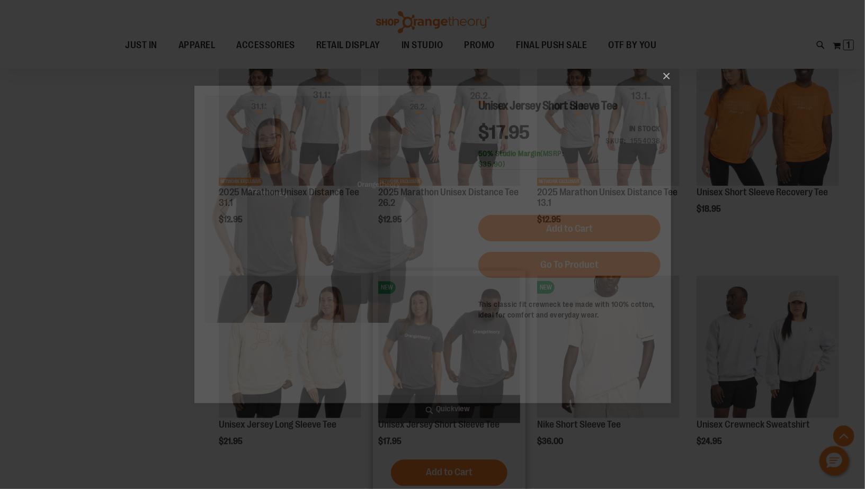
scroll to position [0, 0]
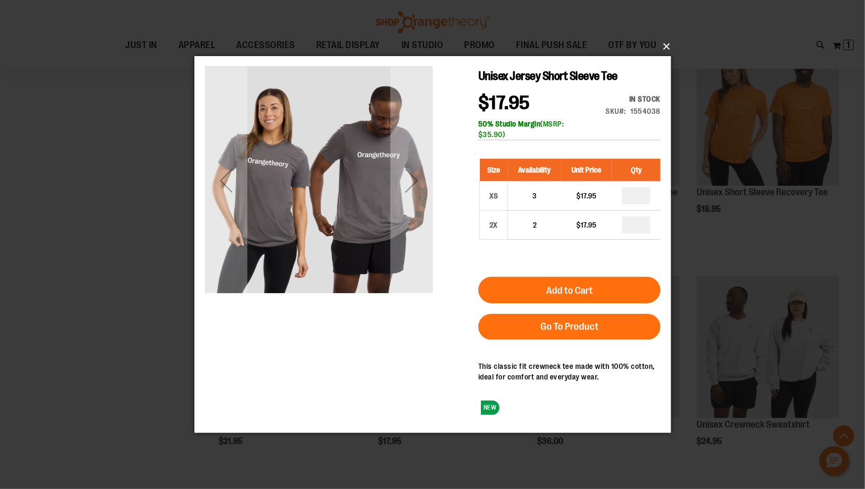
click at [665, 43] on button "×" at bounding box center [436, 46] width 477 height 23
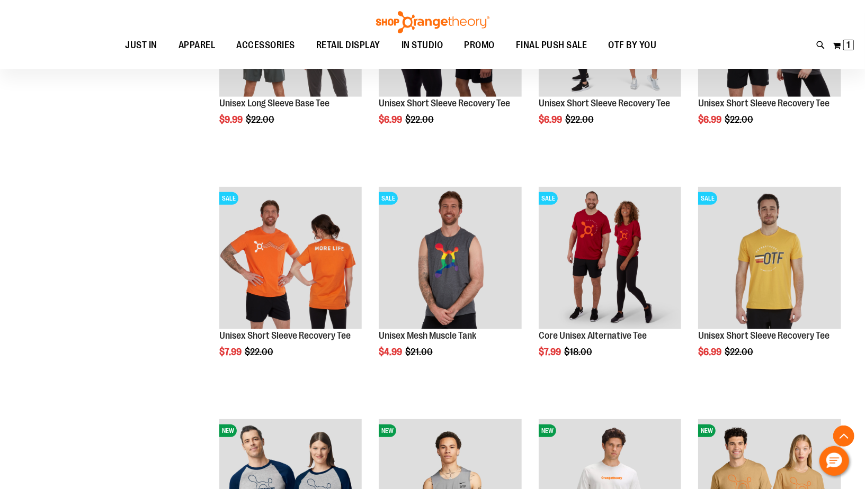
scroll to position [96, 0]
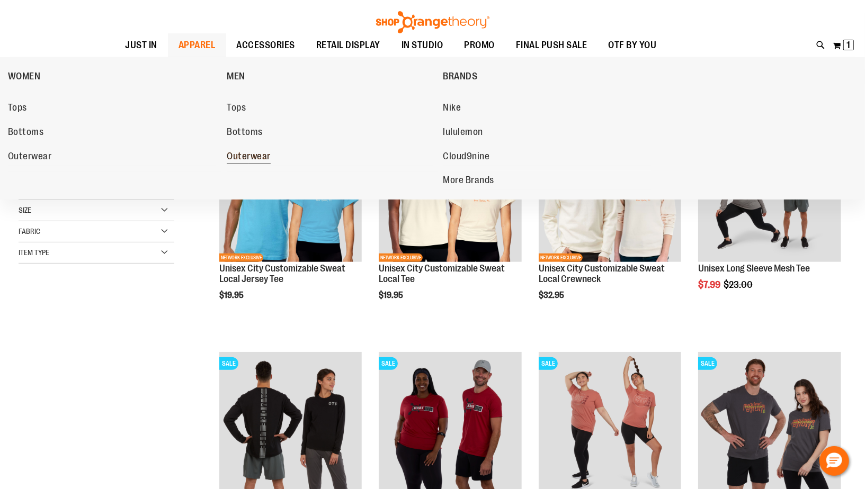
click at [250, 157] on span "Outerwear" at bounding box center [249, 157] width 44 height 13
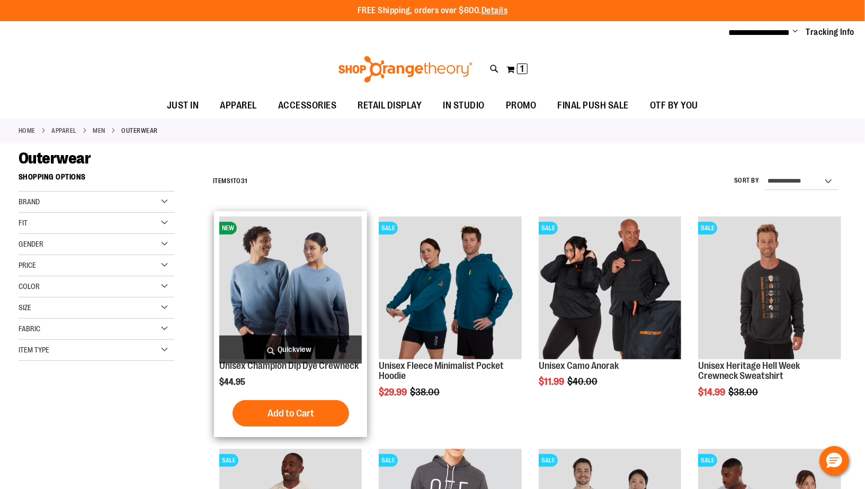
click at [302, 317] on img "product" at bounding box center [290, 288] width 142 height 142
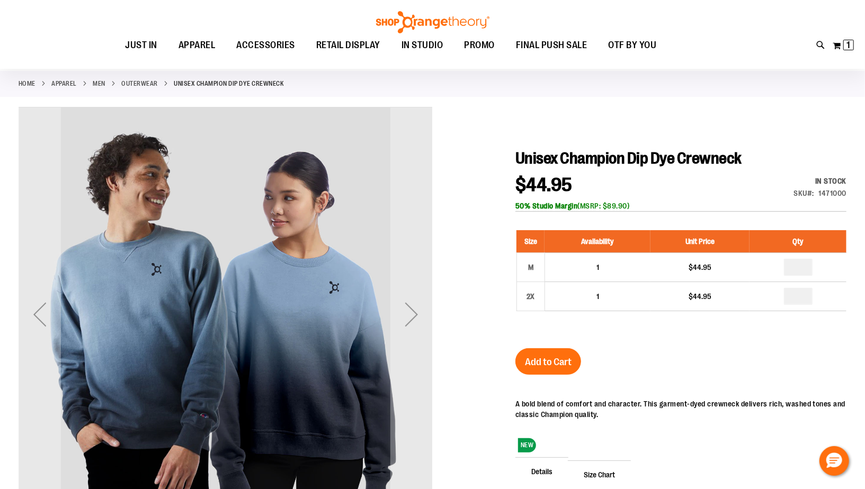
scroll to position [39, 0]
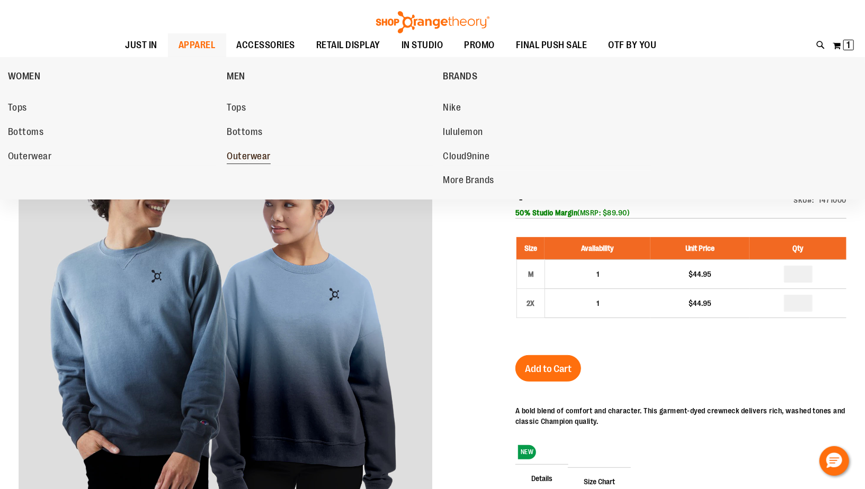
click at [246, 153] on span "Outerwear" at bounding box center [249, 157] width 44 height 13
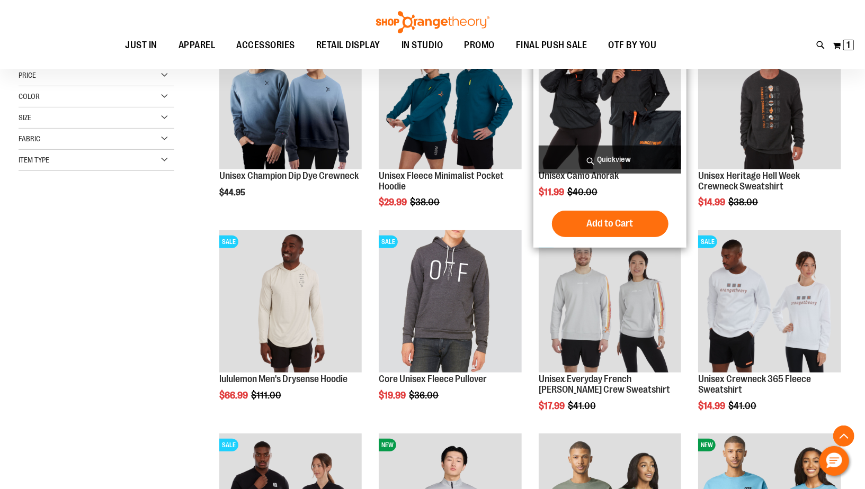
scroll to position [219, 0]
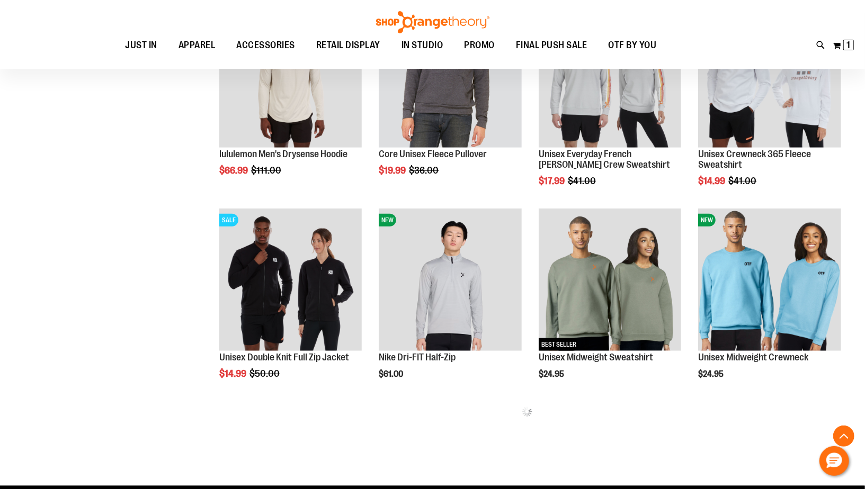
scroll to position [456, 0]
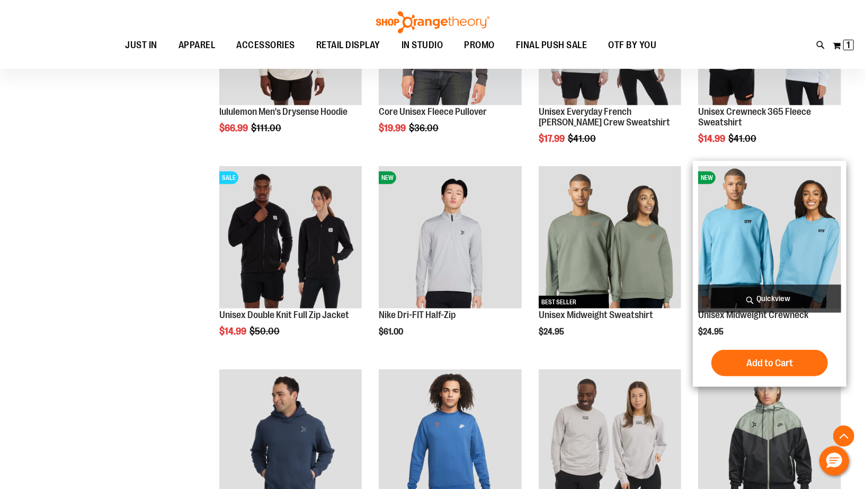
click at [772, 239] on img "product" at bounding box center [769, 237] width 142 height 142
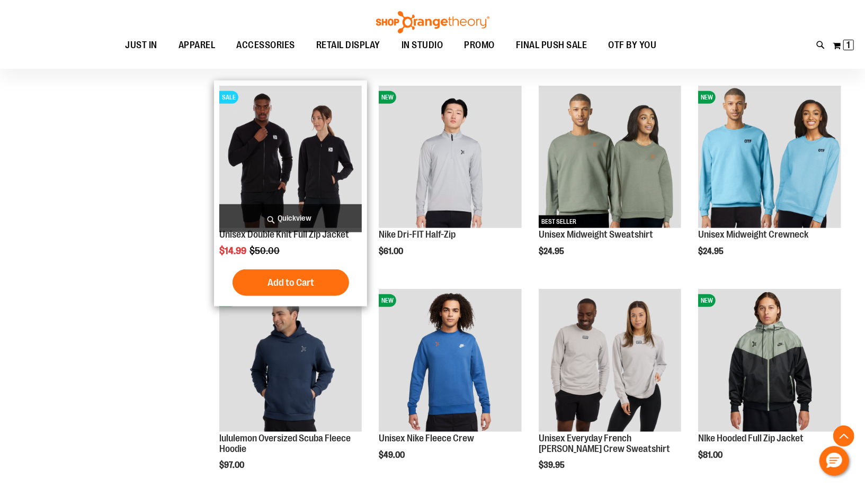
scroll to position [484, 0]
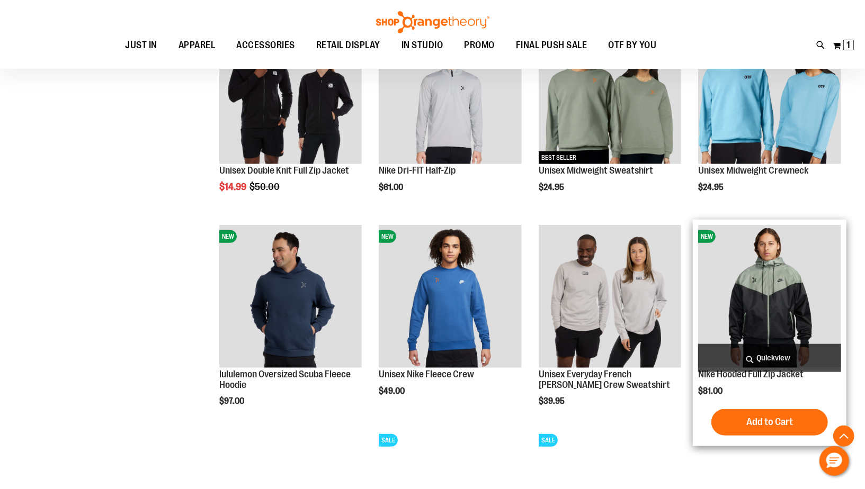
click at [818, 333] on img "product" at bounding box center [769, 296] width 142 height 142
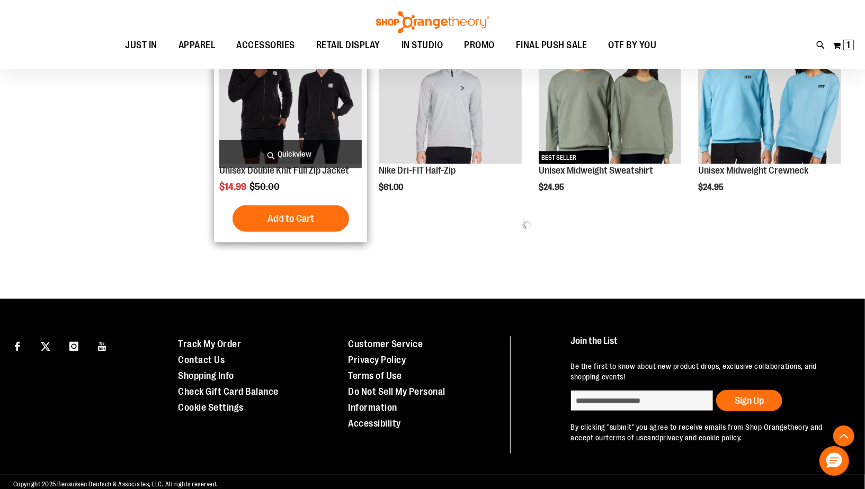
scroll to position [368, 0]
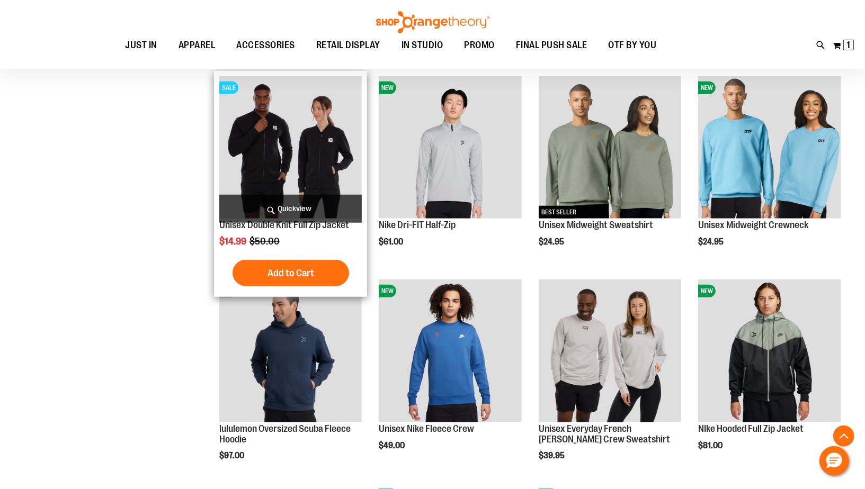
scroll to position [586, 0]
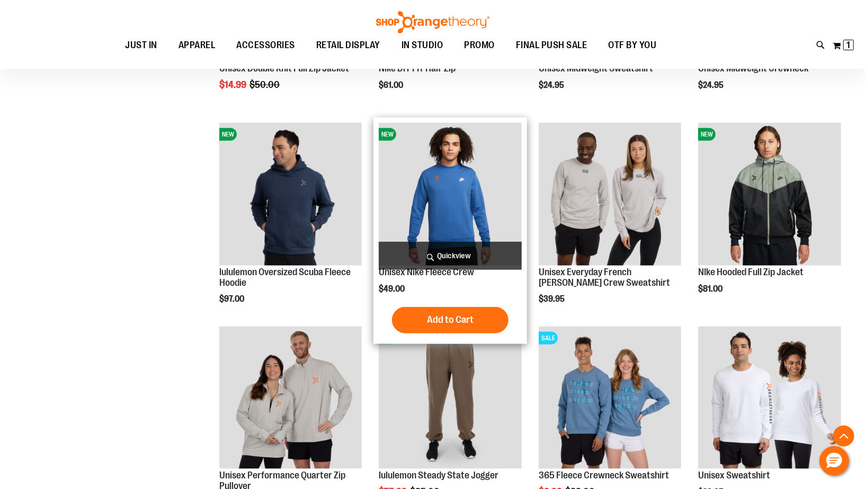
click at [455, 215] on img "product" at bounding box center [450, 194] width 142 height 142
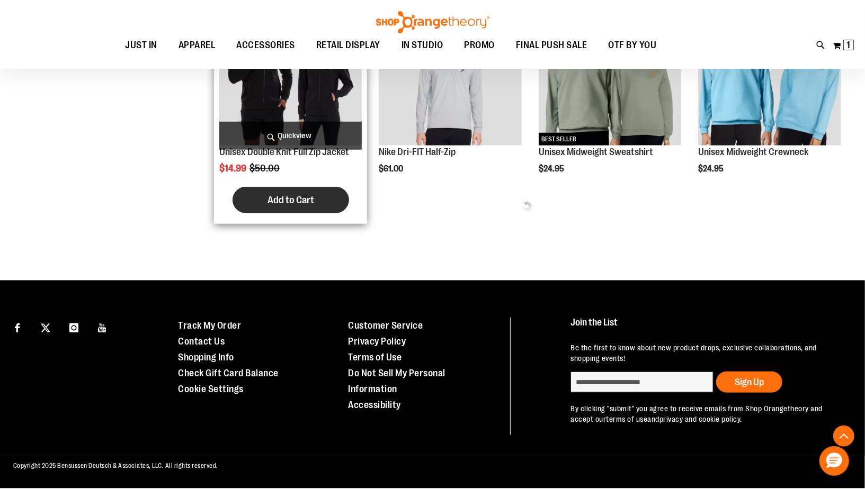
scroll to position [470, 0]
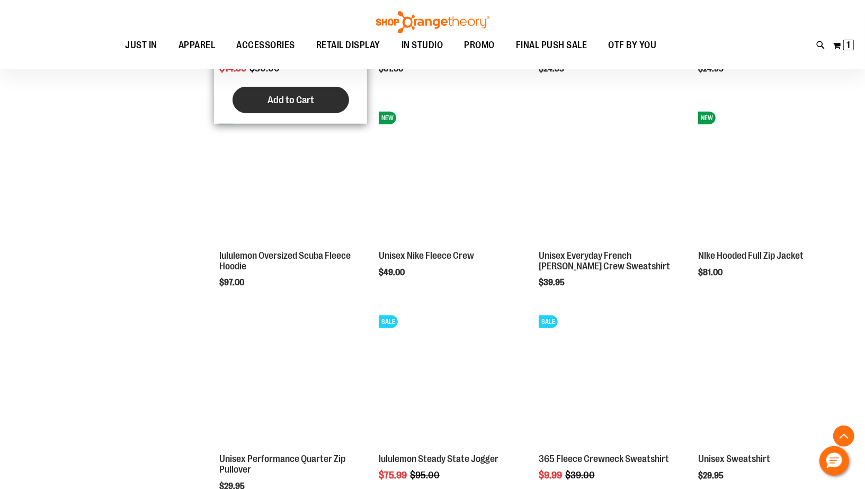
scroll to position [741, 0]
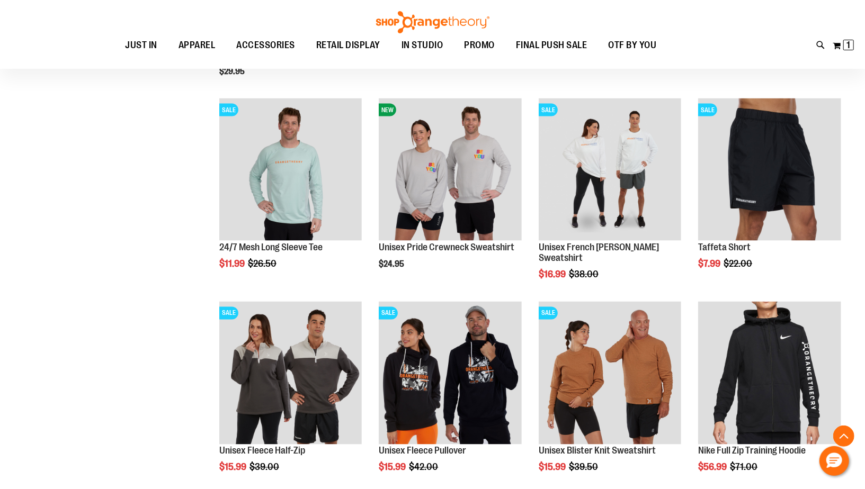
scroll to position [1041, 0]
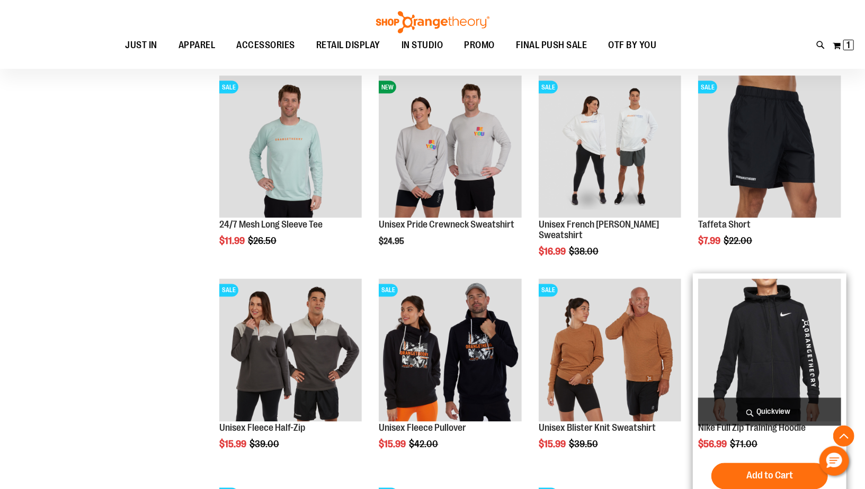
click at [734, 325] on img "product" at bounding box center [769, 350] width 142 height 142
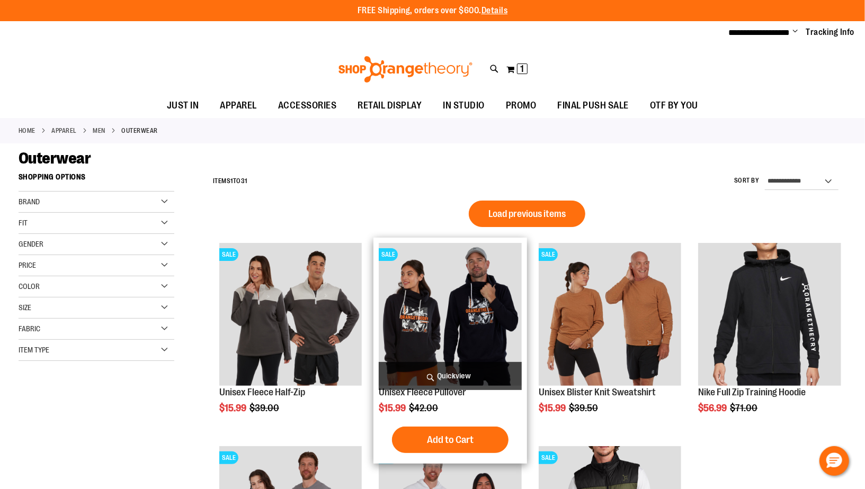
click at [451, 311] on img "product" at bounding box center [450, 314] width 142 height 142
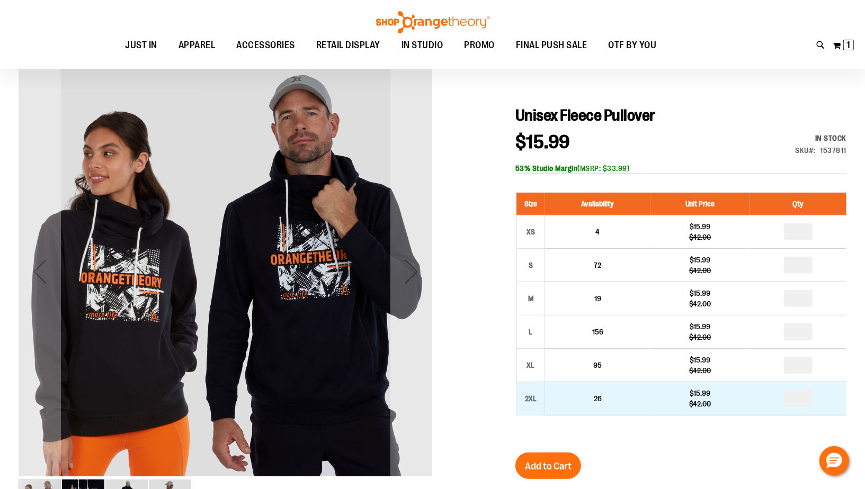
scroll to position [89, 0]
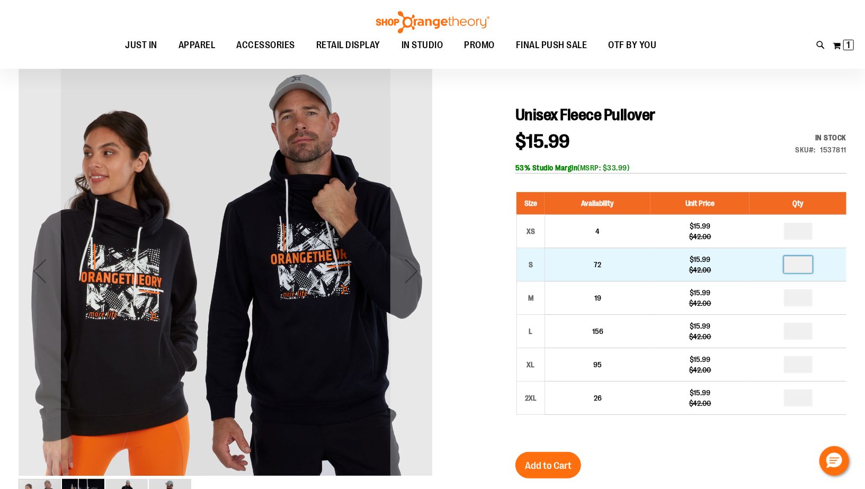
click at [803, 265] on input "number" at bounding box center [798, 264] width 29 height 17
type input "*"
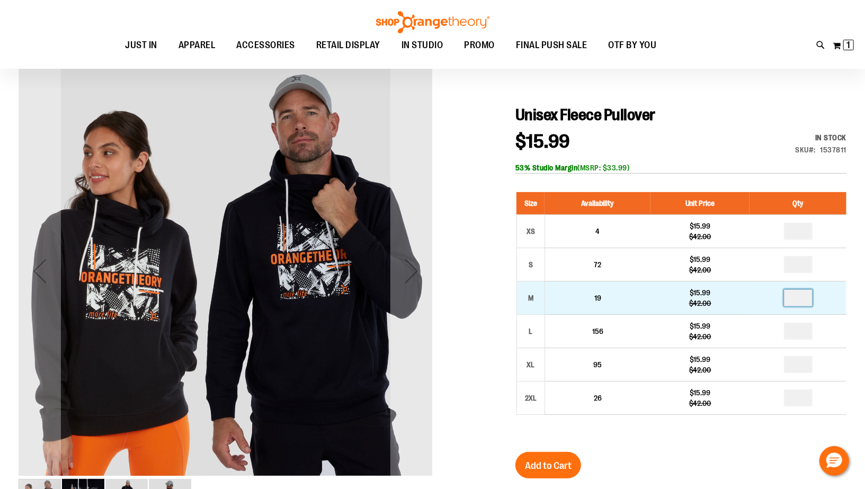
click at [801, 297] on input "number" at bounding box center [798, 298] width 29 height 17
type input "*"
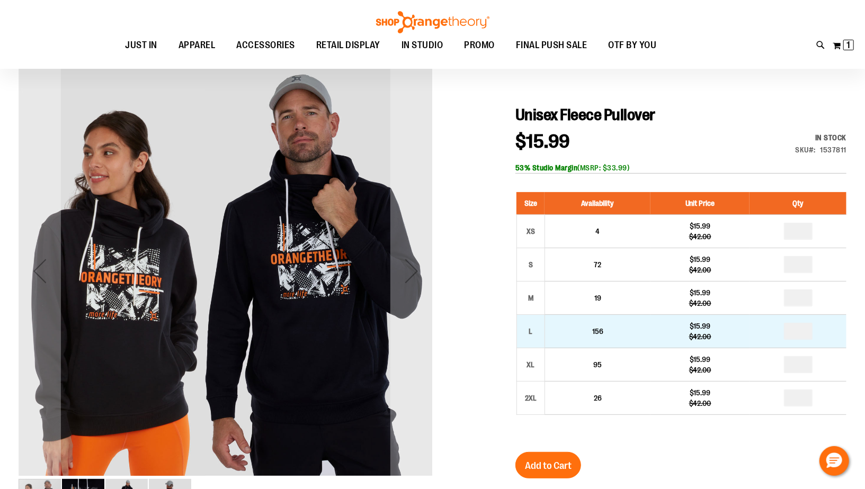
type input "*"
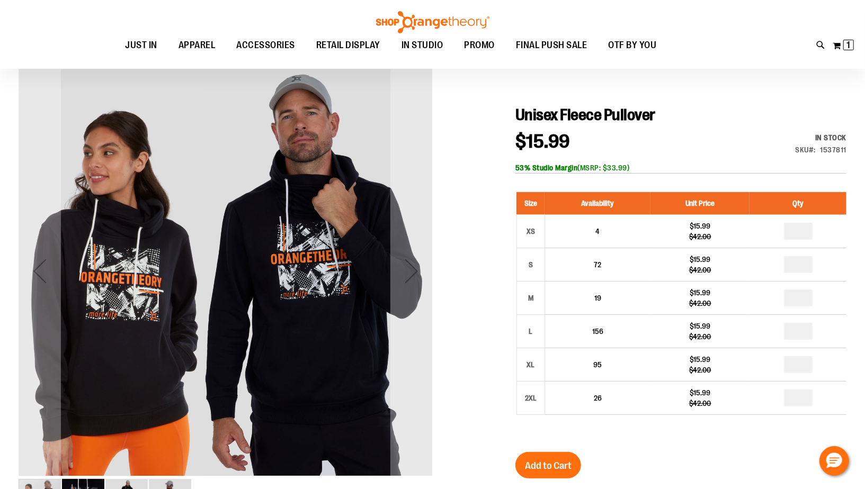
click at [640, 441] on div "Unisex Fleece Pullover $15.99 Regular Price $42.00 In stock Only %1 left SKU 15…" at bounding box center [680, 407] width 331 height 604
click at [569, 461] on span "Add to Cart" at bounding box center [548, 466] width 47 height 12
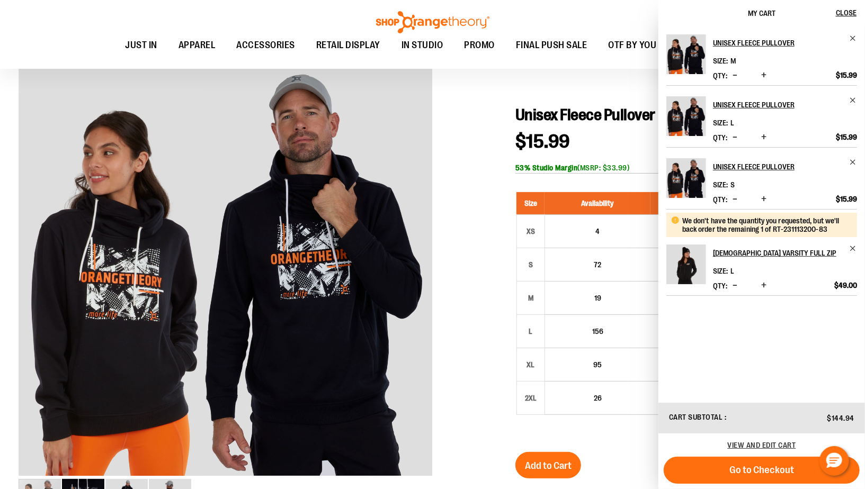
click at [762, 76] on span "Increase product quantity" at bounding box center [763, 75] width 5 height 11
click at [734, 75] on span "Decrease product quantity" at bounding box center [735, 75] width 5 height 11
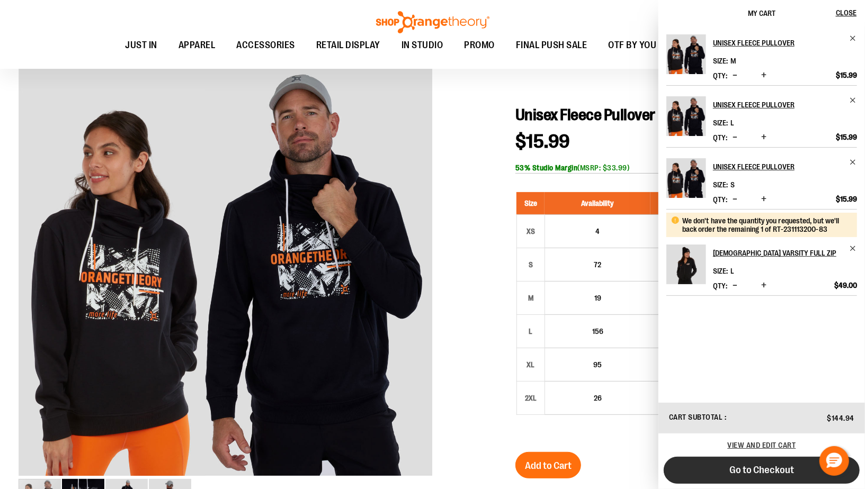
click at [772, 471] on span "Go to Checkout" at bounding box center [761, 471] width 65 height 12
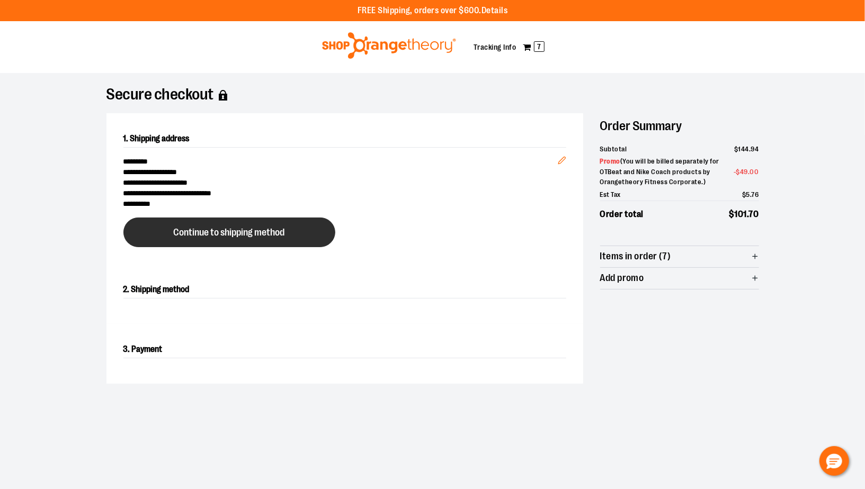
click at [310, 243] on button "Continue to shipping method" at bounding box center [229, 233] width 212 height 30
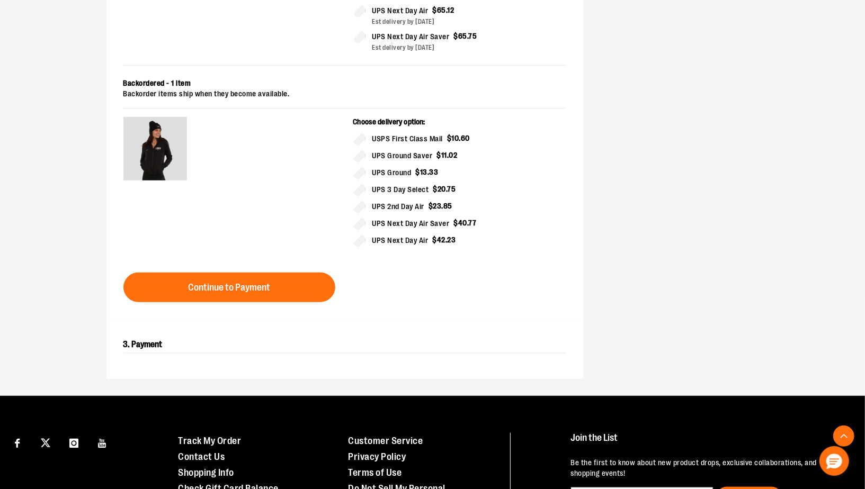
scroll to position [623, 0]
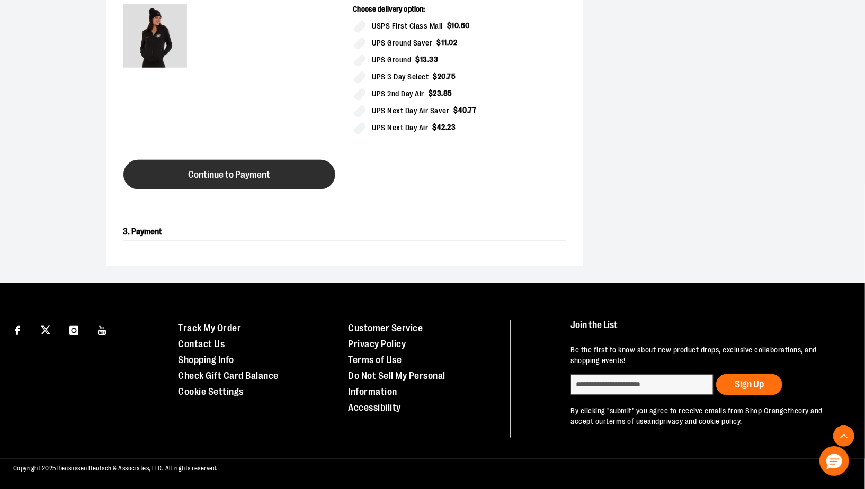
click at [261, 175] on span "Continue to Payment" at bounding box center [229, 175] width 82 height 10
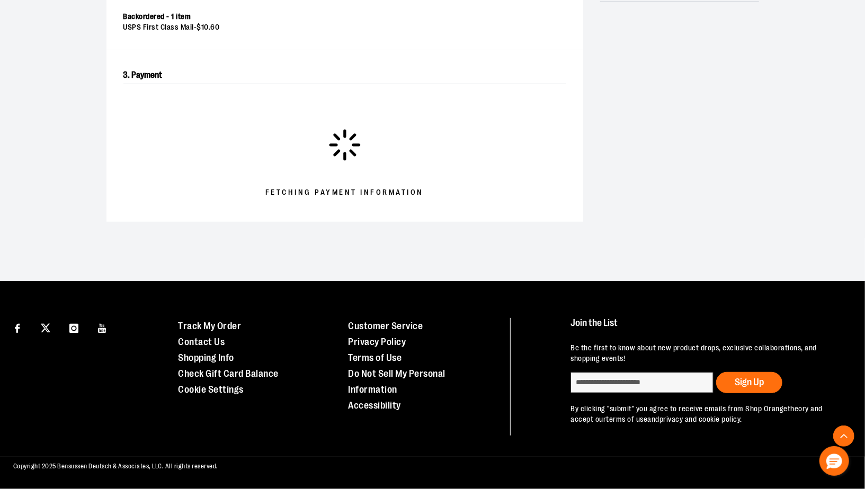
scroll to position [392, 0]
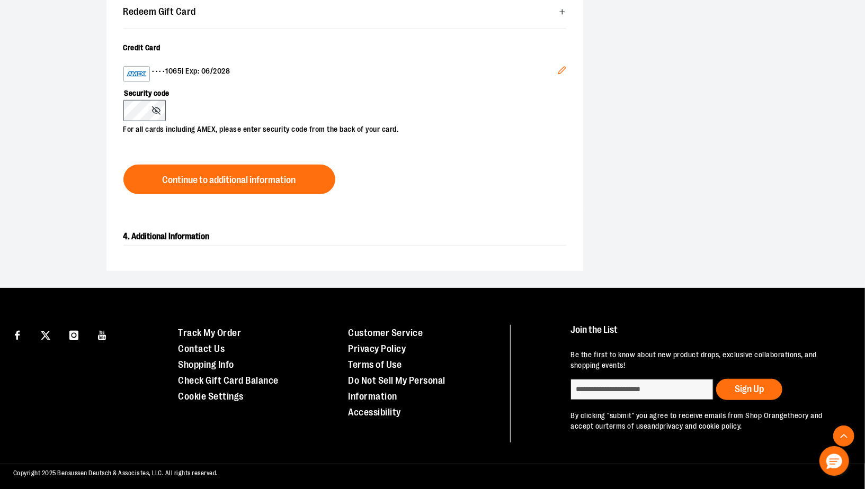
click at [563, 67] on icon "Edit" at bounding box center [562, 70] width 8 height 8
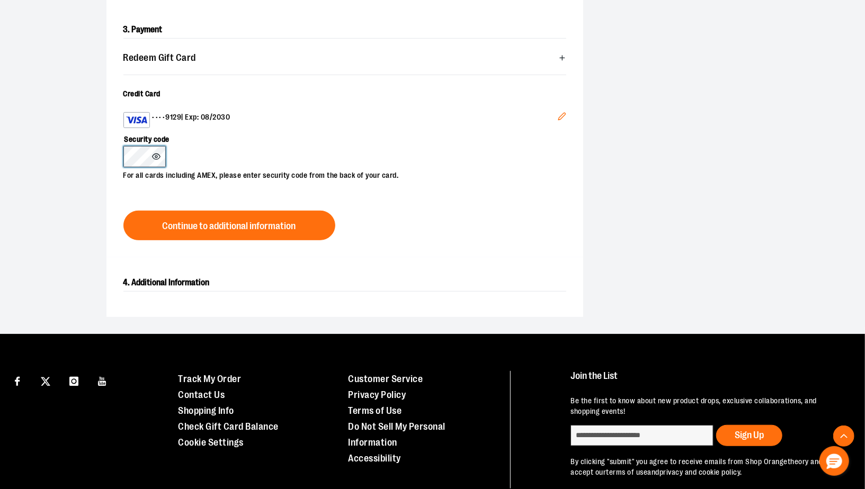
scroll to position [345, 0]
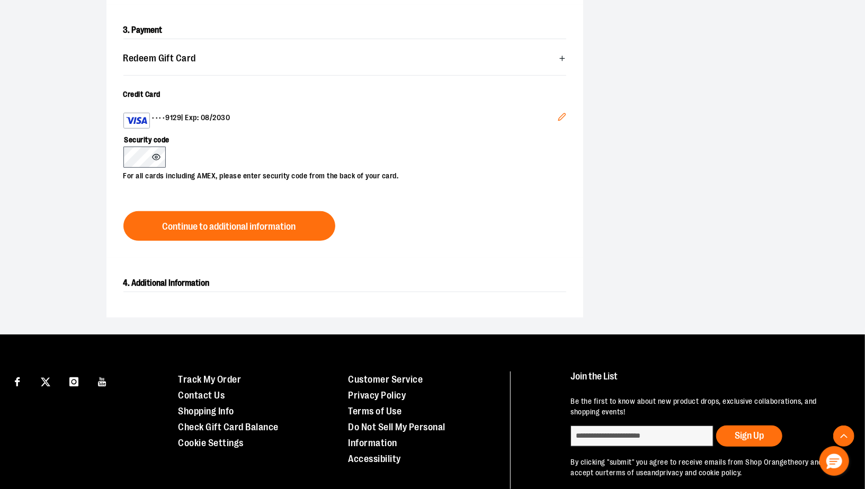
click at [155, 156] on icon at bounding box center [156, 157] width 8 height 8
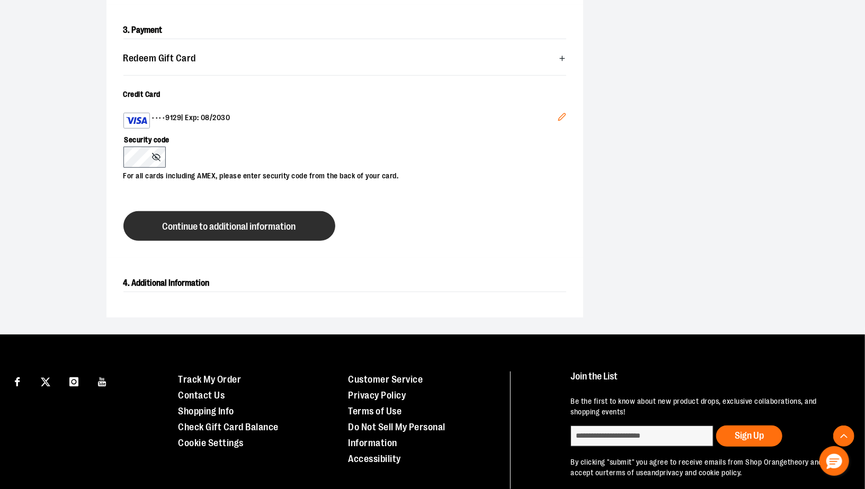
click at [183, 225] on span "Continue to additional information" at bounding box center [229, 227] width 133 height 10
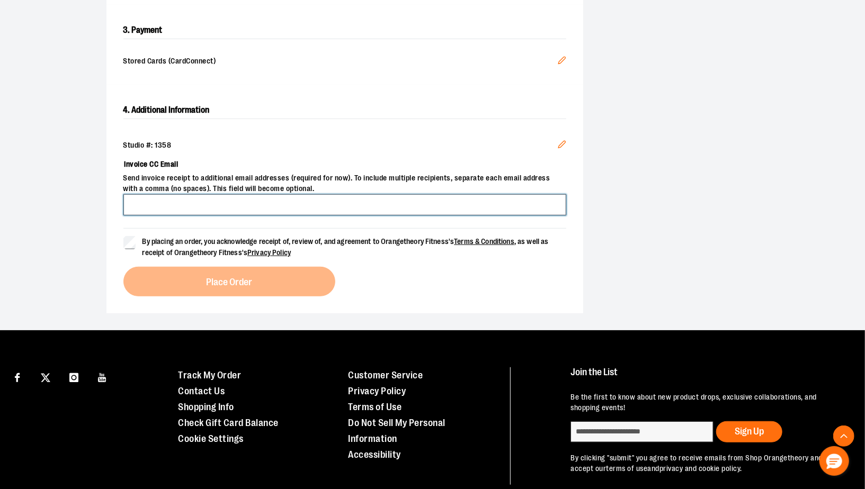
click at [202, 205] on input "Invoice CC Email" at bounding box center [344, 204] width 443 height 21
type input "**********"
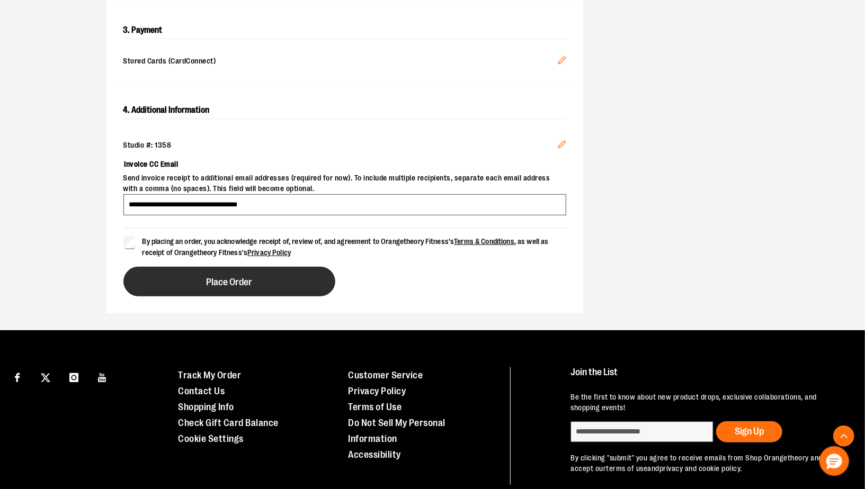
click at [210, 279] on span "Place Order" at bounding box center [229, 283] width 46 height 10
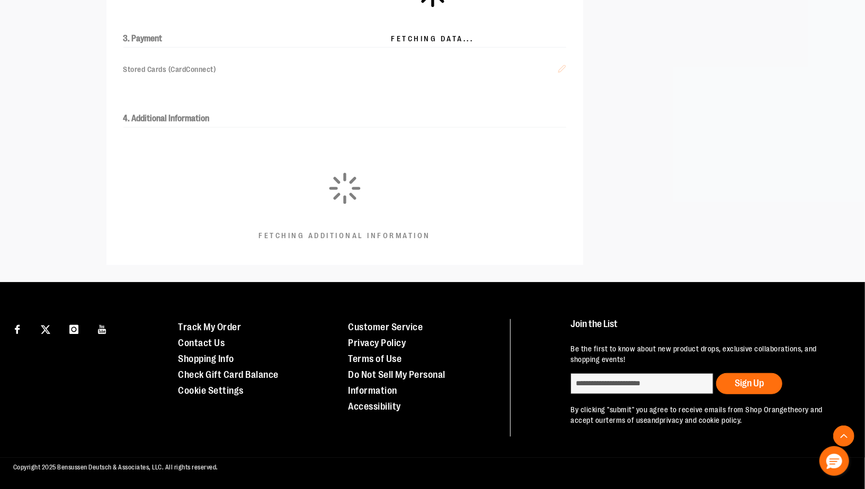
scroll to position [300, 0]
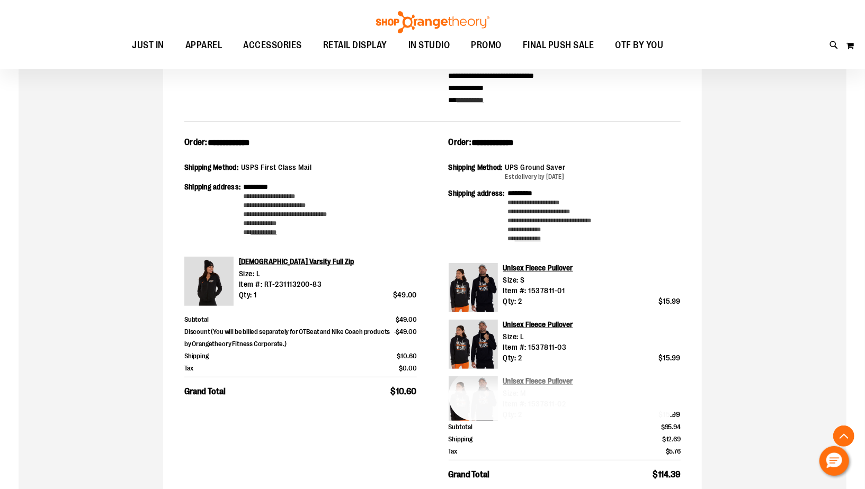
scroll to position [257, 0]
